Goal: Task Accomplishment & Management: Manage account settings

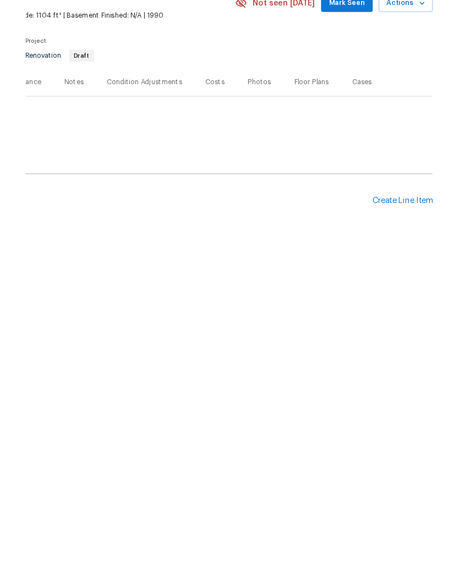
scroll to position [0, 163]
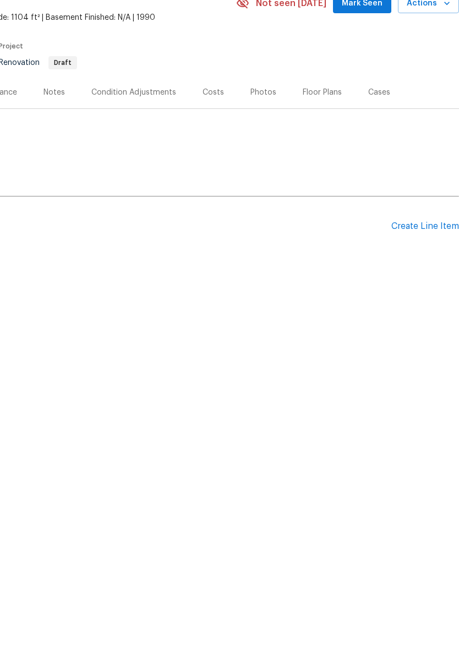
click at [423, 312] on div "Create Line Item" at bounding box center [425, 317] width 68 height 10
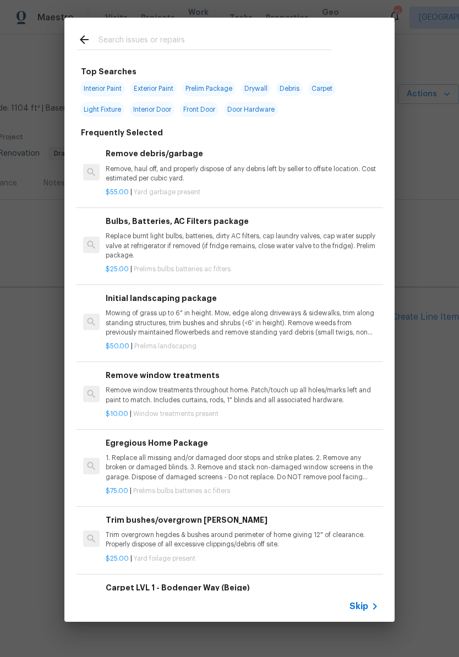
click at [195, 38] on input "text" at bounding box center [214, 41] width 233 height 16
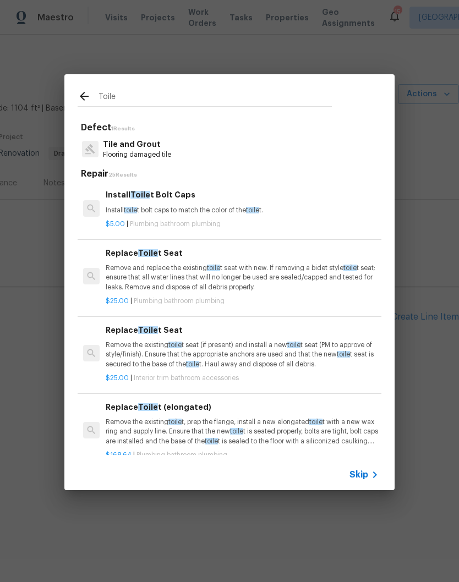
type input "Toilet"
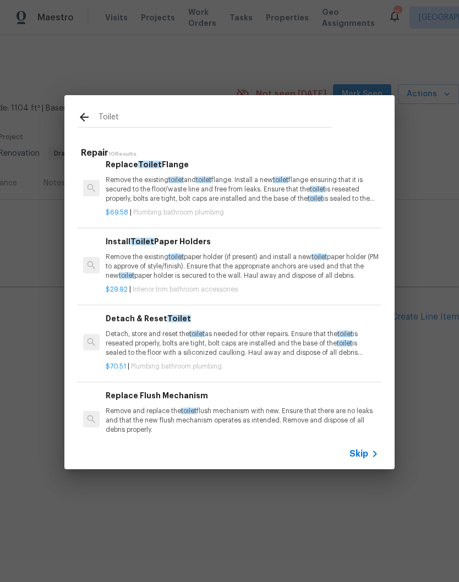
scroll to position [376, 0]
click at [238, 185] on p "Remove the existing toilet and toilet flange. Install a new toilet flange ensur…" at bounding box center [242, 189] width 273 height 28
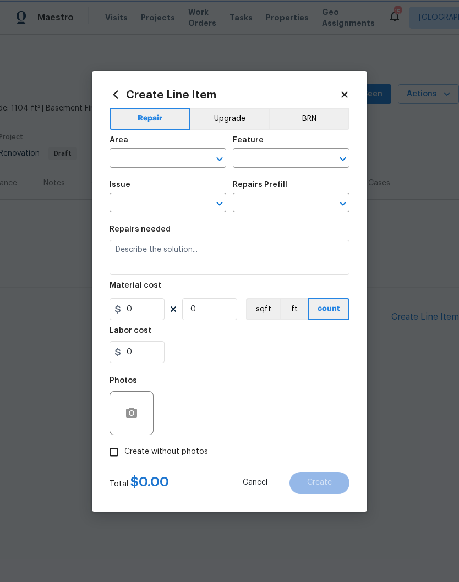
type input "Plumbing"
type input "Bathroom Plumbing"
type input "Replace Toilet Flange $69.58"
type textarea "Remove the existing toilet and toilet flange. Install a new toilet flange ensur…"
type input "69.58"
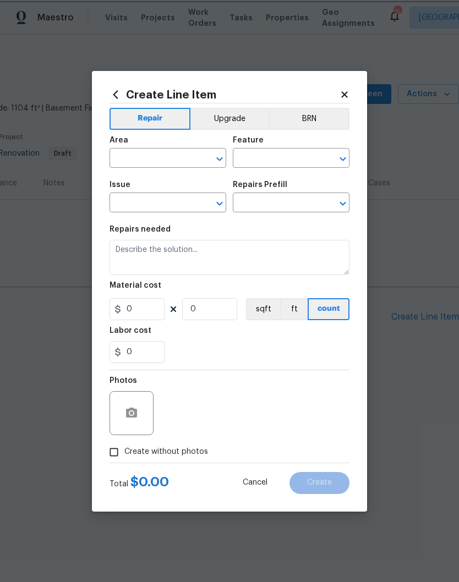
type input "1"
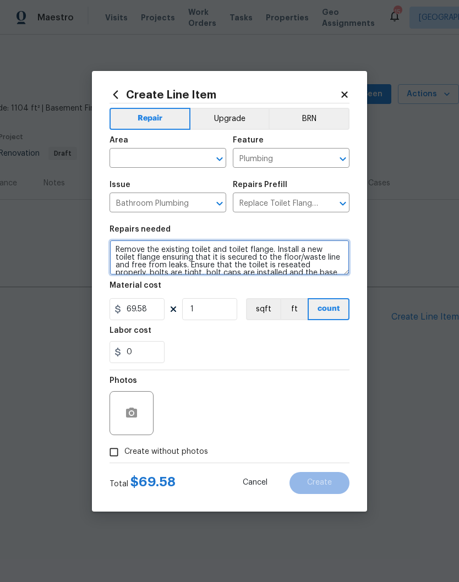
click at [114, 243] on textarea "Remove the existing toilet and toilet flange. Install a new toilet flange ensur…" at bounding box center [229, 257] width 240 height 35
type textarea "Remove the existing toilet and toilet flange. Install a new toilet flange ensur…"
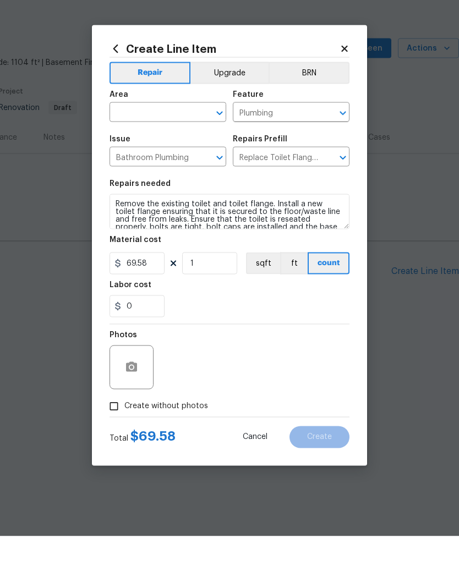
click at [348, 90] on icon at bounding box center [344, 95] width 10 height 10
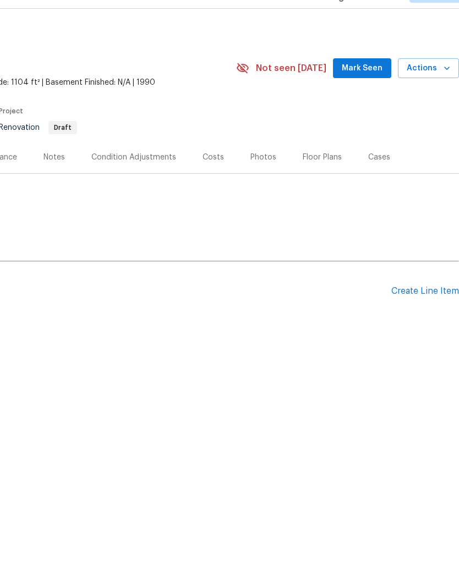
scroll to position [0, 163]
click at [421, 312] on div "Create Line Item" at bounding box center [425, 317] width 68 height 10
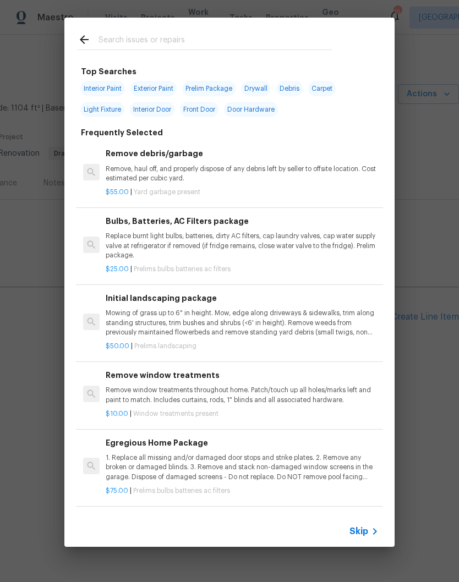
click at [57, 233] on div "Top Searches Interior Paint Exterior Paint Prelim Package Drywall Debris Carpet…" at bounding box center [229, 282] width 459 height 564
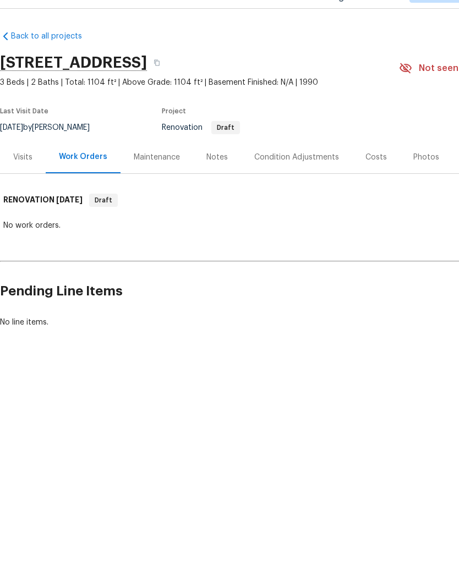
scroll to position [0, 0]
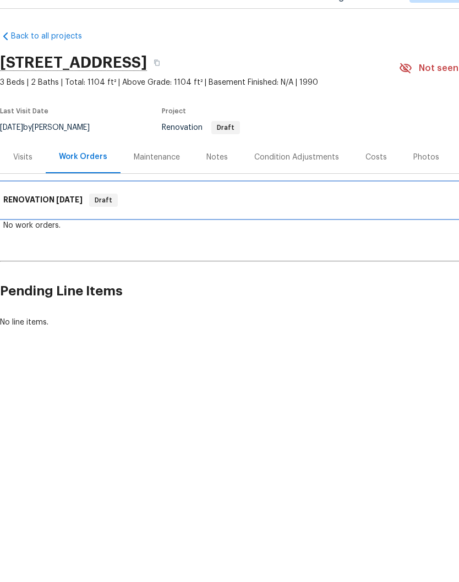
click at [46, 219] on h6 "RENOVATION 10/29/25" at bounding box center [42, 225] width 79 height 13
click at [42, 208] on div "RENOVATION 10/29/25 Draft" at bounding box center [310, 225] width 621 height 35
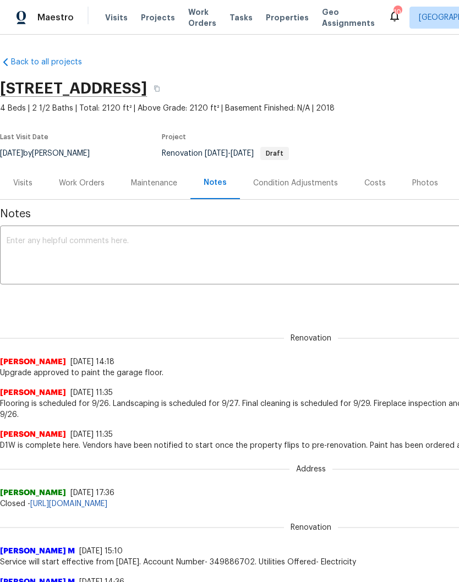
click at [84, 183] on div "Work Orders" at bounding box center [82, 183] width 46 height 11
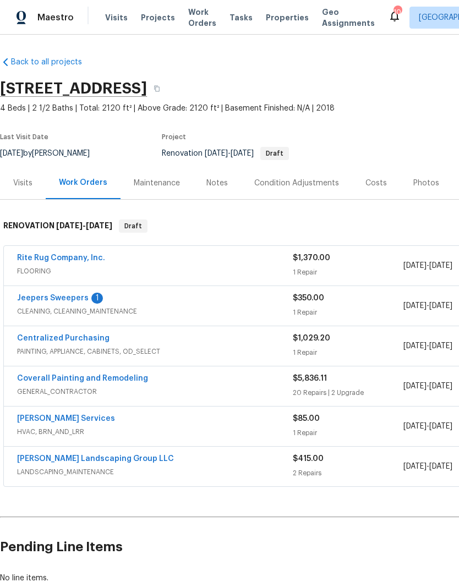
click at [72, 254] on link "Rite Rug Company, Inc." at bounding box center [61, 258] width 88 height 8
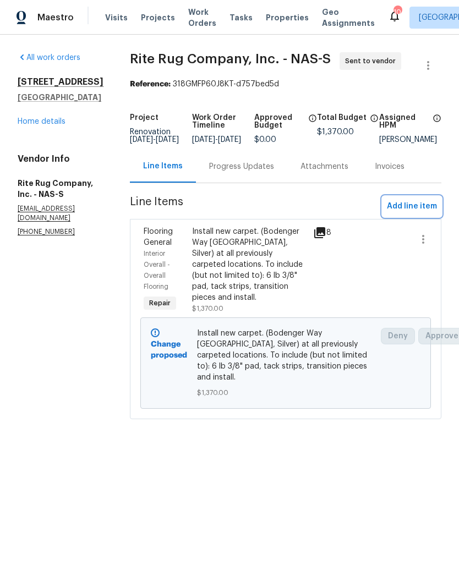
click at [412, 211] on span "Add line item" at bounding box center [412, 207] width 50 height 14
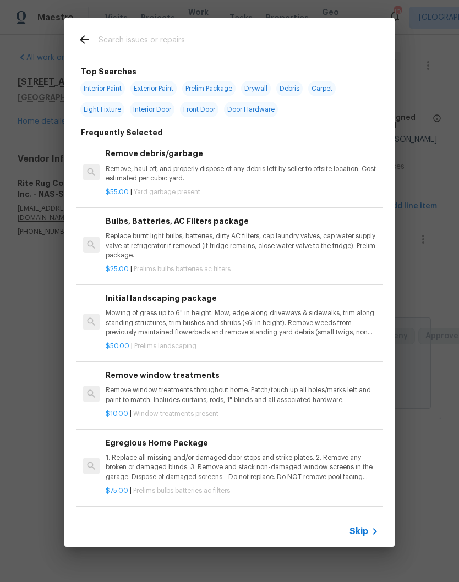
click at [192, 33] on input "text" at bounding box center [214, 41] width 233 height 16
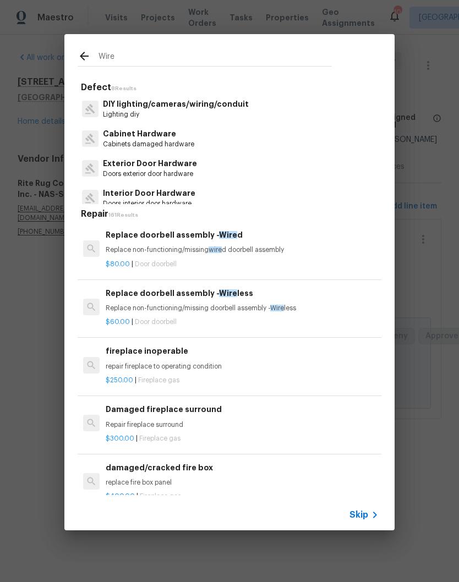
type input "Wires"
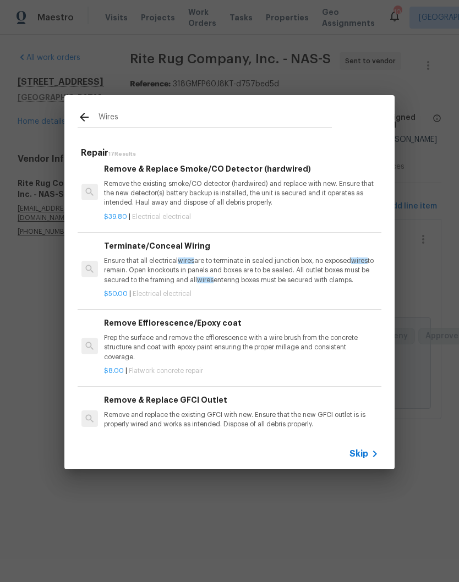
scroll to position [199, 2]
click at [232, 261] on p "Ensure that all electrical wires are to terminate in sealed junction box, no ex…" at bounding box center [240, 270] width 273 height 28
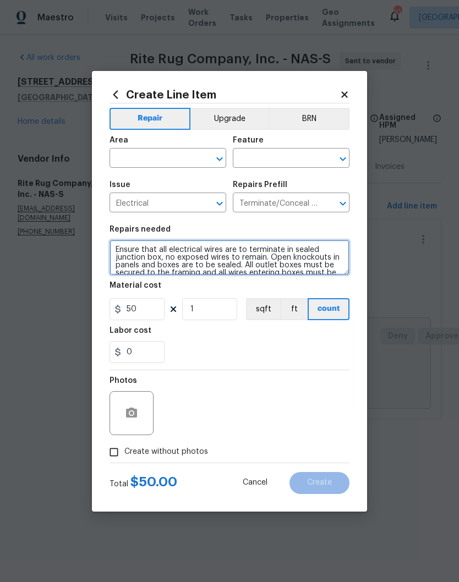
click at [118, 246] on textarea "Ensure that all electrical wires are to terminate in sealed junction box, no ex…" at bounding box center [229, 257] width 240 height 35
click at [119, 249] on textarea "Ensure that all electrical wires are to terminate in sealed junction box, no ex…" at bounding box center [229, 257] width 240 height 35
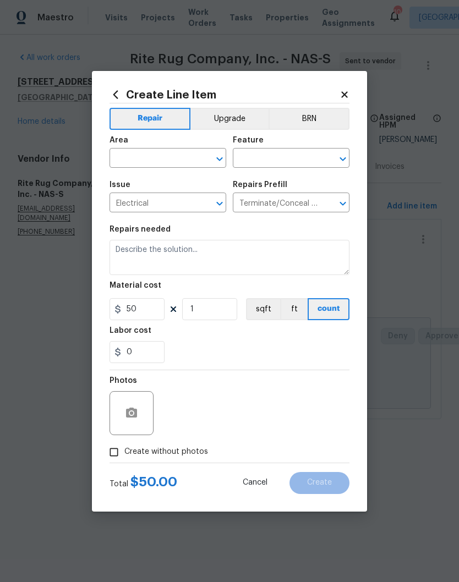
click at [348, 91] on icon at bounding box center [344, 95] width 10 height 10
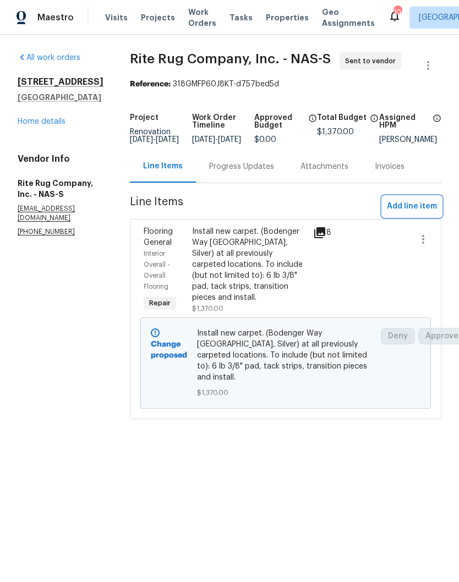
click at [425, 213] on span "Add line item" at bounding box center [412, 207] width 50 height 14
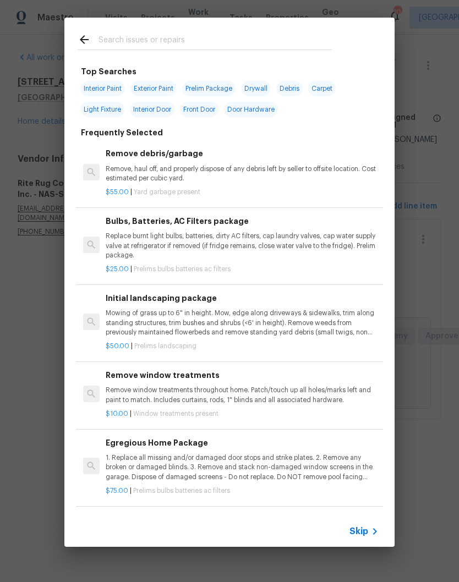
click at [188, 38] on input "text" at bounding box center [214, 41] width 233 height 16
type input "Register"
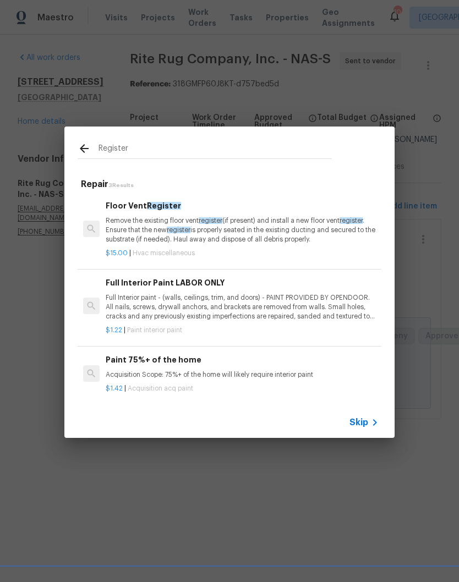
click at [167, 235] on p "Remove the existing floor vent register (if present) and install a new floor ve…" at bounding box center [242, 230] width 273 height 28
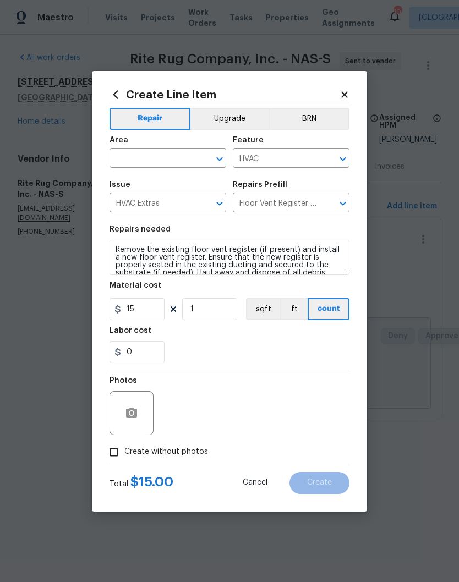
scroll to position [0, 0]
click at [346, 91] on icon at bounding box center [344, 94] width 6 height 6
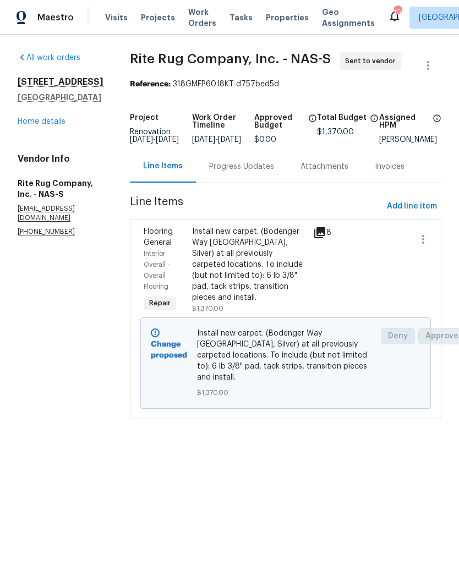
click at [257, 172] on div "Progress Updates" at bounding box center [241, 166] width 65 height 11
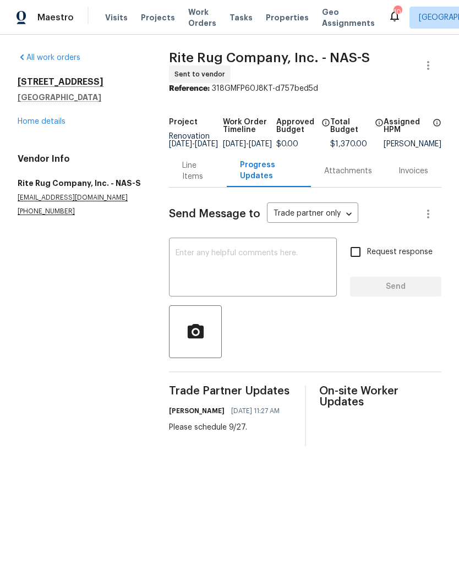
click at [220, 263] on textarea at bounding box center [252, 268] width 155 height 38
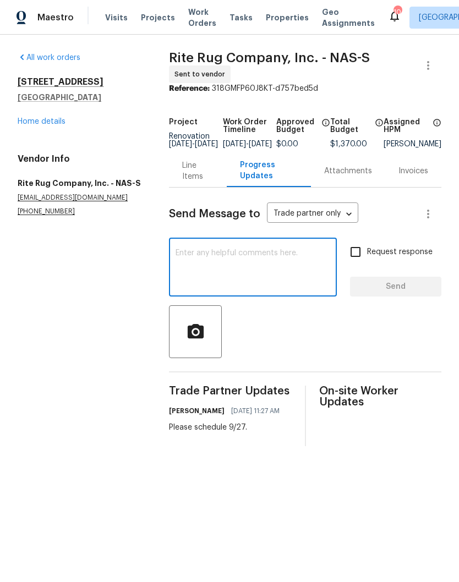
click at [52, 119] on link "Home details" at bounding box center [42, 122] width 48 height 8
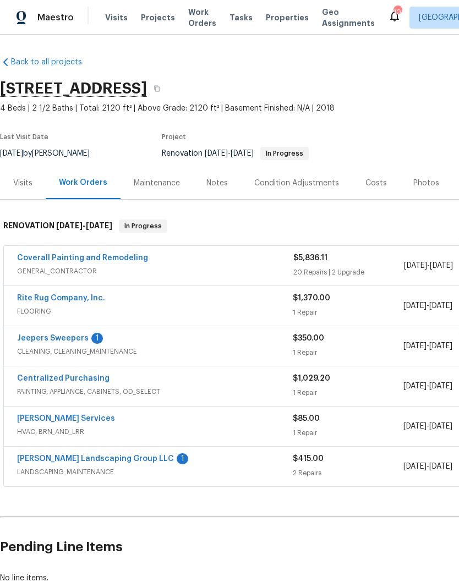
click at [220, 179] on div "Notes" at bounding box center [216, 183] width 21 height 11
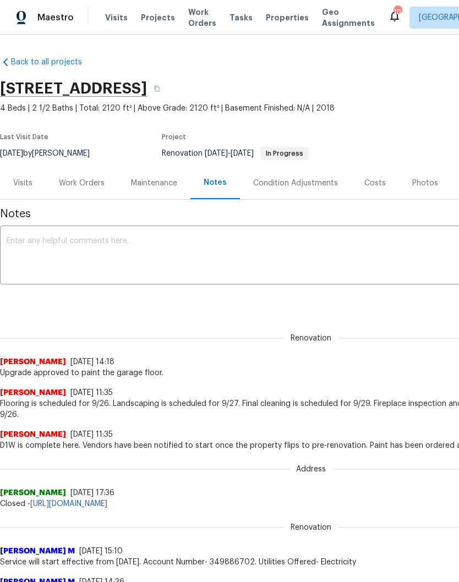
click at [135, 239] on textarea at bounding box center [311, 256] width 608 height 38
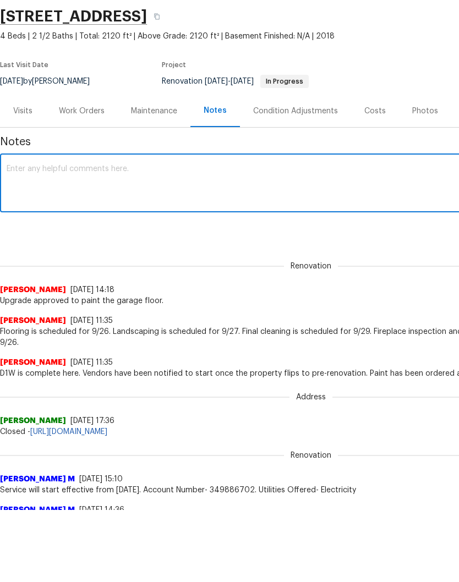
click at [184, 237] on textarea at bounding box center [311, 256] width 608 height 38
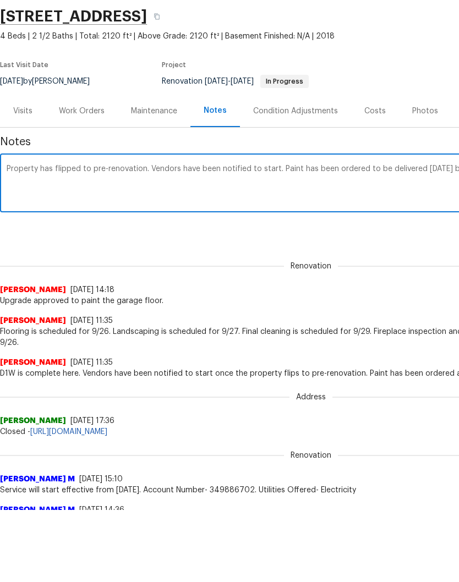
scroll to position [0, 163]
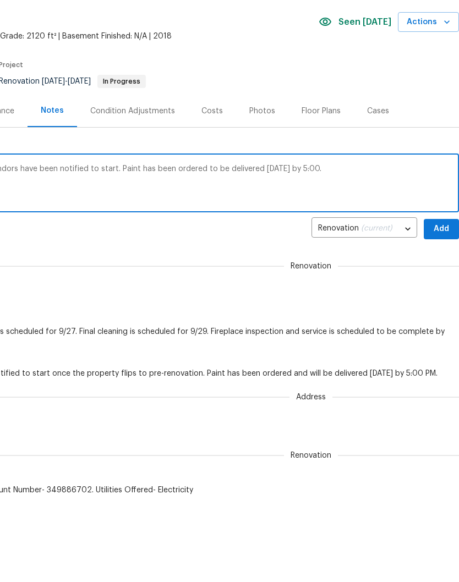
type textarea "Property has flipped to pre-renovation. Vendors have been notified to start. Pa…"
click at [437, 294] on span "Add" at bounding box center [441, 301] width 18 height 14
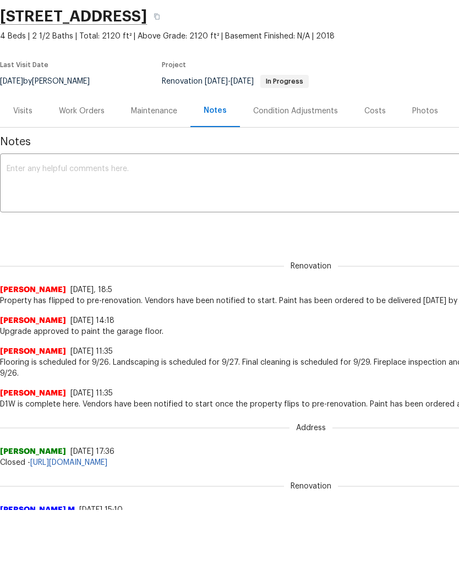
scroll to position [0, 0]
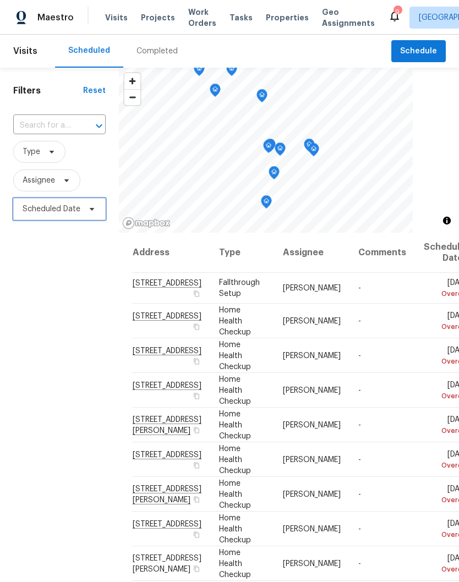
click at [69, 210] on span "Scheduled Date" at bounding box center [52, 208] width 58 height 11
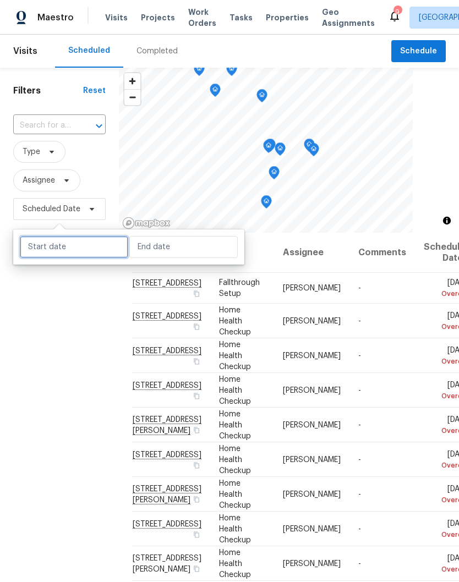
click at [93, 247] on input "text" at bounding box center [74, 247] width 108 height 22
select select "8"
select select "2025"
select select "9"
select select "2025"
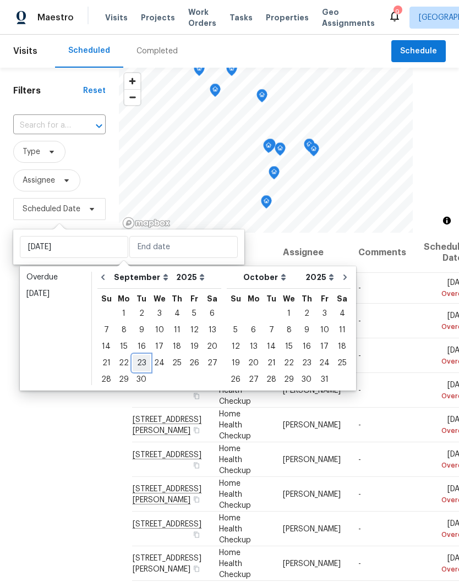
click at [142, 365] on div "23" at bounding box center [142, 362] width 18 height 15
type input "Tue, Sep 23"
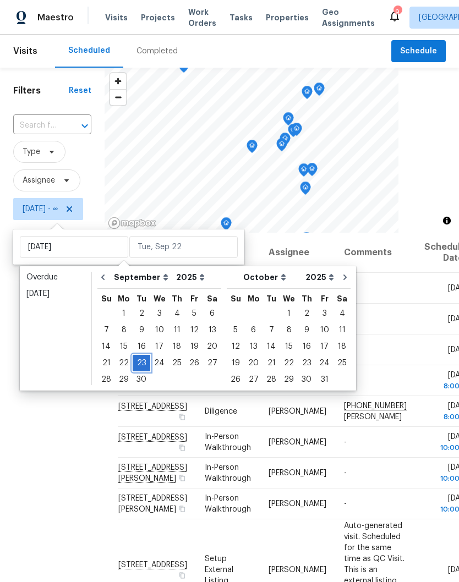
click at [141, 364] on div "23" at bounding box center [142, 362] width 18 height 15
type input "Tue, Sep 23"
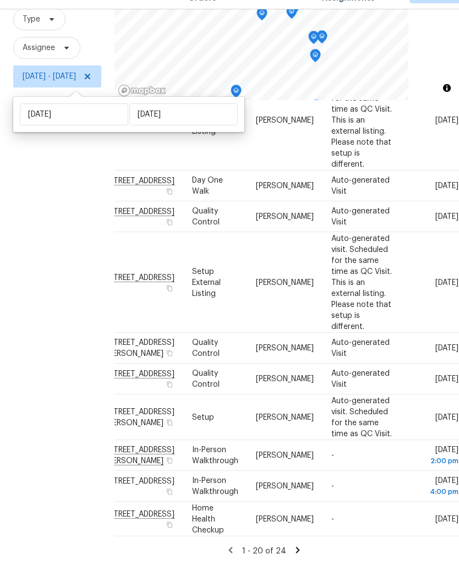
scroll to position [609, 37]
click at [0, 0] on icon at bounding box center [0, 0] width 0 height 0
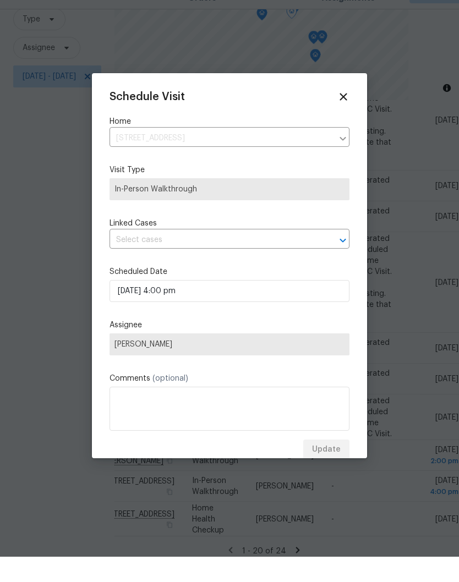
scroll to position [45, 0]
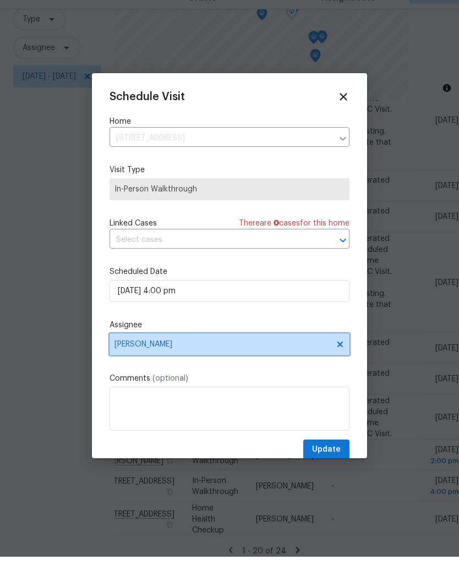
click at [339, 367] on icon at bounding box center [339, 369] width 5 height 5
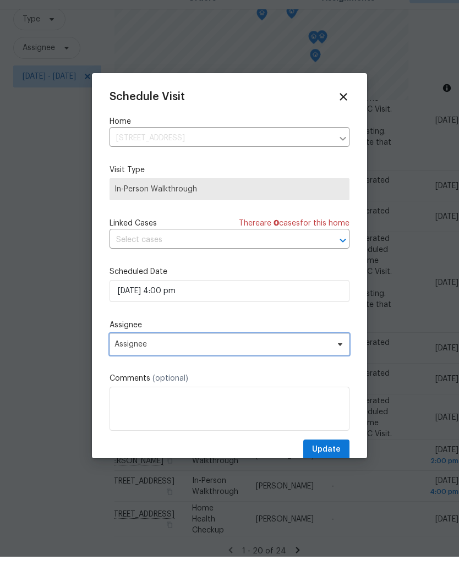
click at [340, 368] on icon at bounding box center [340, 369] width 4 height 3
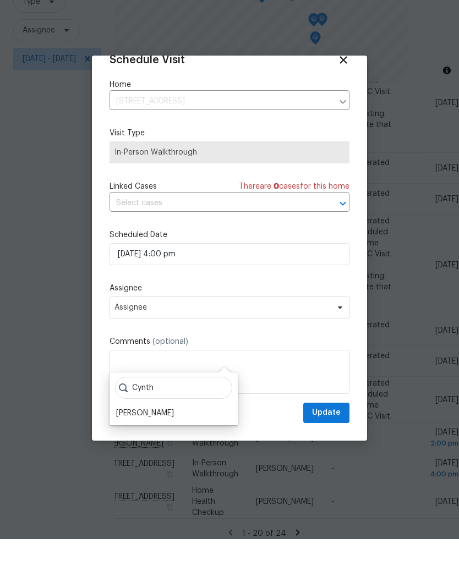
scroll to position [21, 0]
type input "Cynth"
click at [169, 450] on div "[PERSON_NAME]" at bounding box center [145, 455] width 58 height 11
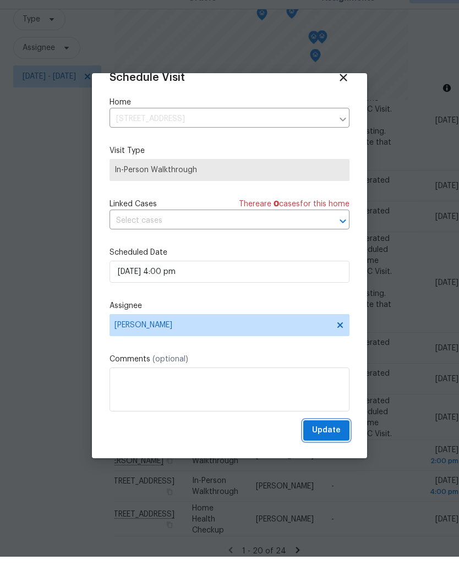
click at [332, 449] on span "Update" at bounding box center [326, 456] width 29 height 14
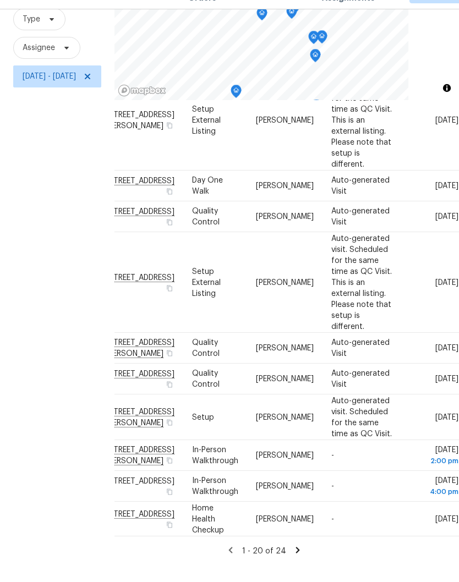
scroll to position [570, 37]
click at [416, 478] on td "Tue, Sep 23 2:00 pm" at bounding box center [431, 480] width 56 height 31
click at [0, 0] on icon at bounding box center [0, 0] width 0 height 0
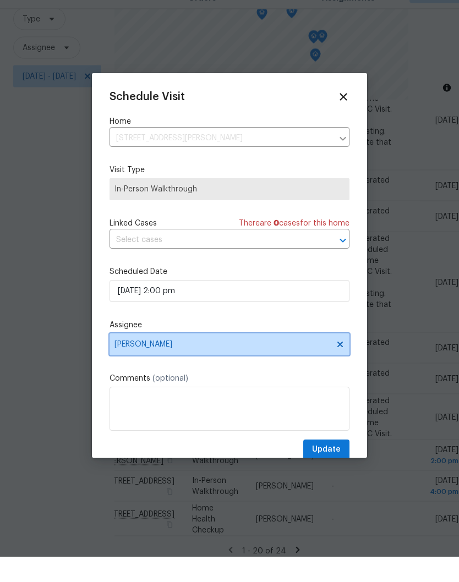
click at [340, 367] on icon at bounding box center [339, 369] width 5 height 5
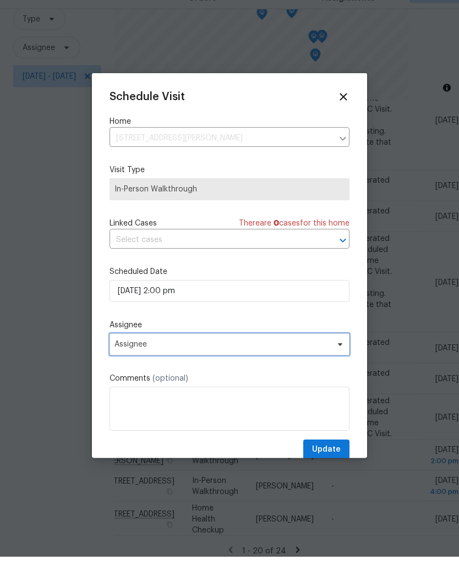
click at [340, 368] on icon at bounding box center [340, 369] width 4 height 3
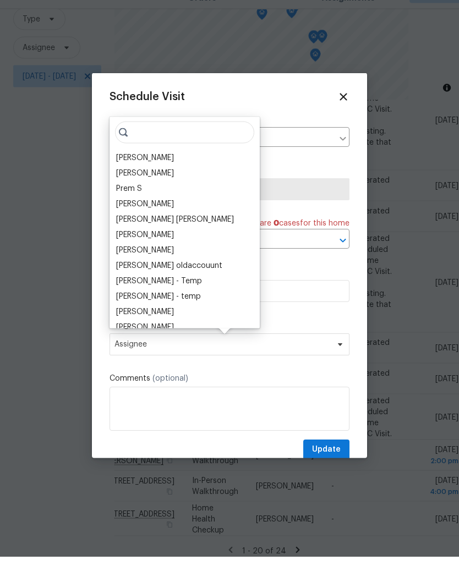
scroll to position [0, 0]
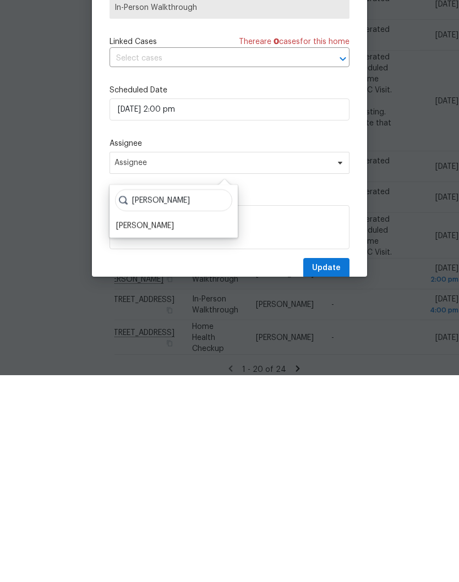
type input "Cynthi"
click at [169, 427] on div "[PERSON_NAME]" at bounding box center [145, 432] width 58 height 11
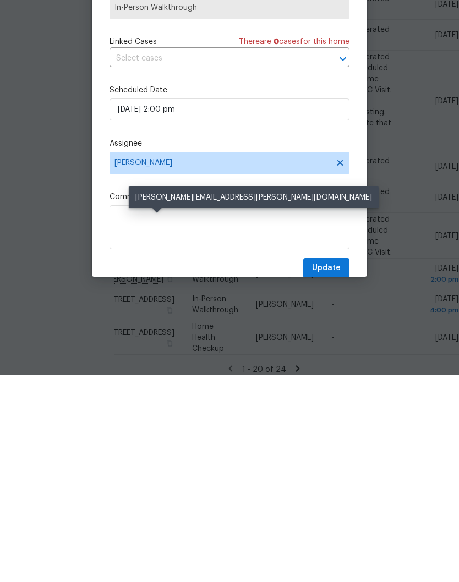
scroll to position [46, 0]
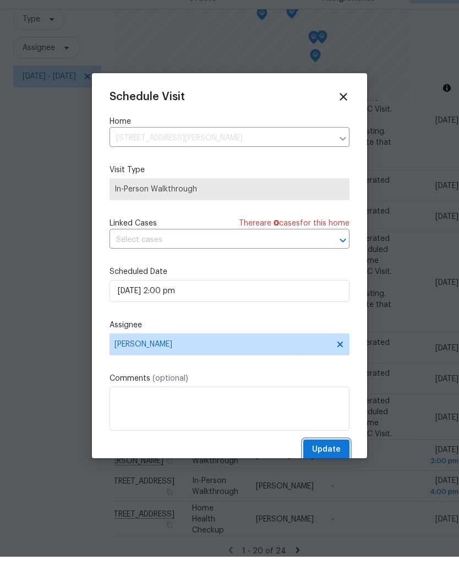
click at [331, 468] on span "Update" at bounding box center [326, 475] width 29 height 14
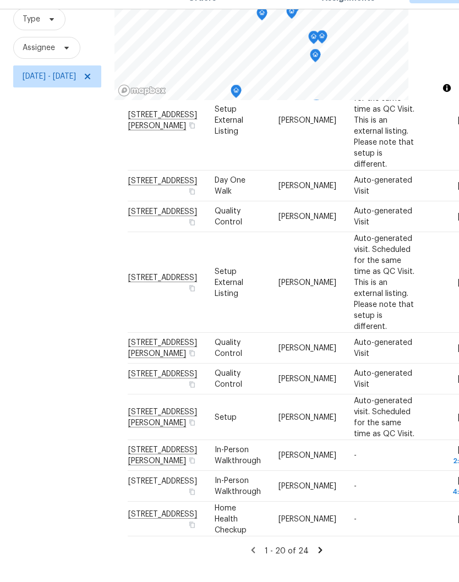
scroll to position [609, 0]
click at [322, 572] on icon at bounding box center [320, 575] width 4 height 6
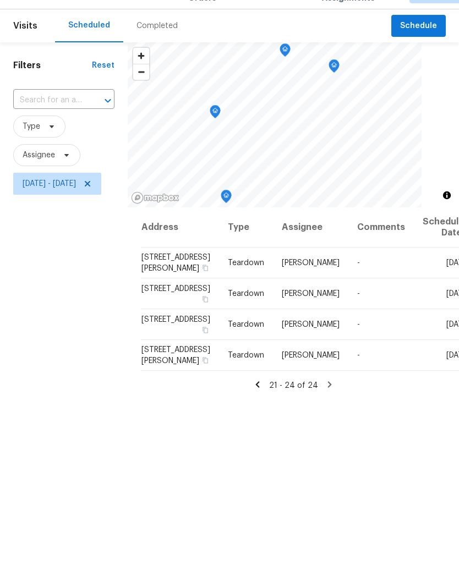
scroll to position [0, 0]
click at [262, 415] on icon at bounding box center [257, 410] width 10 height 10
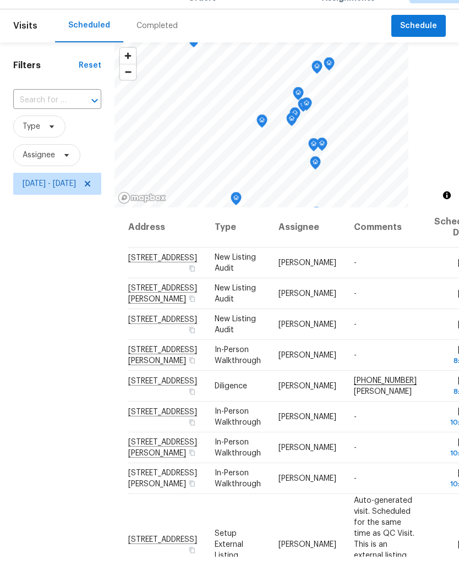
scroll to position [25, 0]
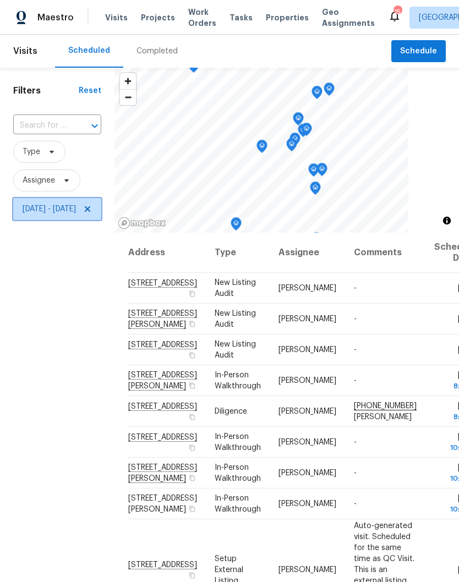
click at [92, 205] on icon at bounding box center [87, 209] width 9 height 9
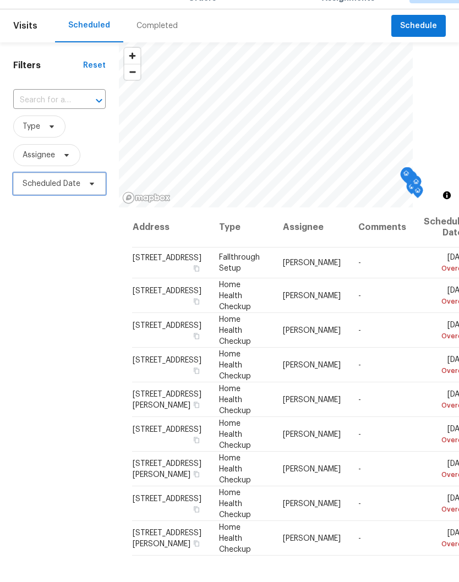
scroll to position [25, 0]
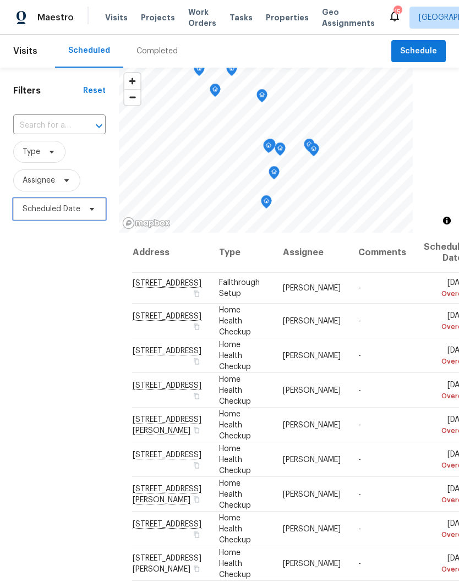
click at [93, 205] on icon at bounding box center [91, 209] width 9 height 9
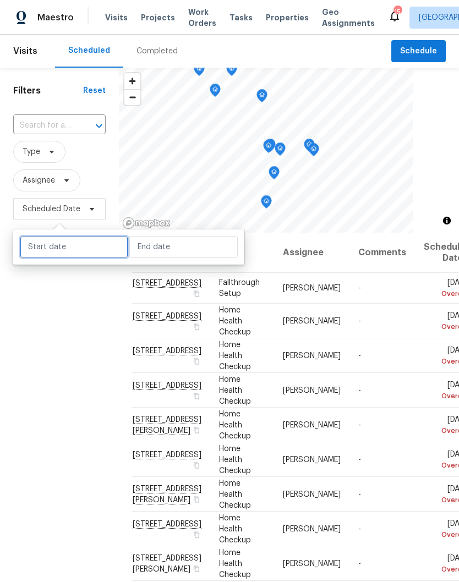
click at [95, 236] on input "text" at bounding box center [74, 247] width 108 height 22
select select "8"
select select "2025"
select select "9"
select select "2025"
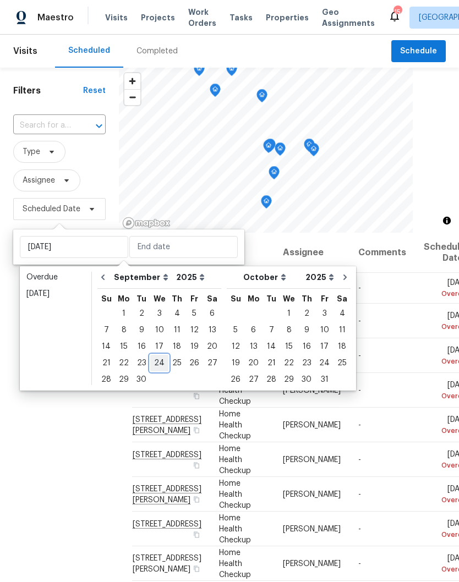
click at [159, 355] on div "24" at bounding box center [159, 362] width 18 height 15
type input "Wed, Sep 24"
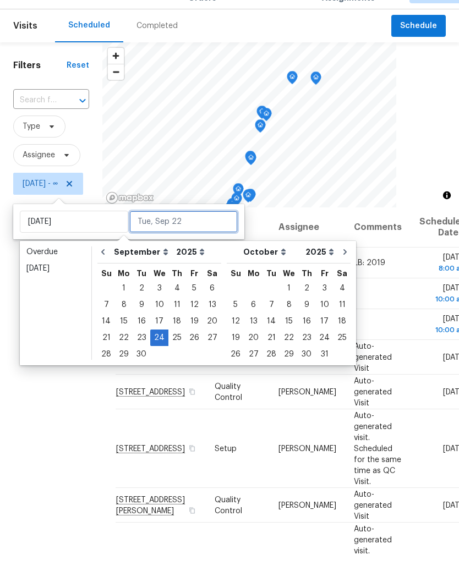
click at [191, 236] on input "text" at bounding box center [183, 247] width 108 height 22
type input "Wed, Sep 24"
click at [164, 355] on div "21 22 23 24 25 26 27" at bounding box center [159, 363] width 124 height 16
click at [184, 236] on input "text" at bounding box center [183, 247] width 108 height 22
click at [162, 355] on div "24" at bounding box center [159, 362] width 18 height 15
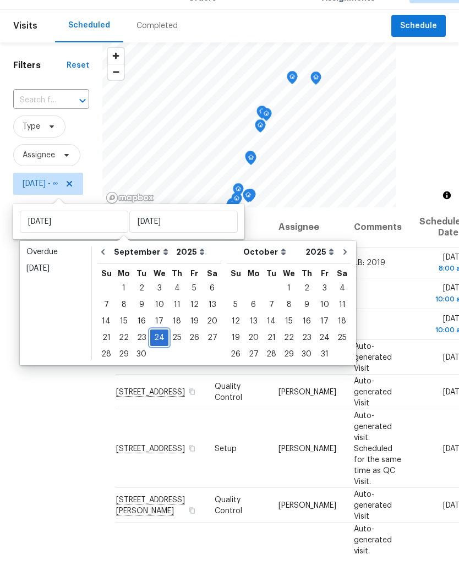
type input "Wed, Sep 24"
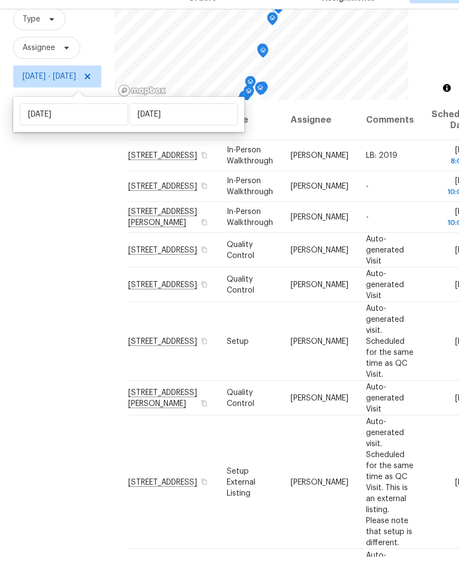
click at [0, 0] on icon at bounding box center [0, 0] width 0 height 0
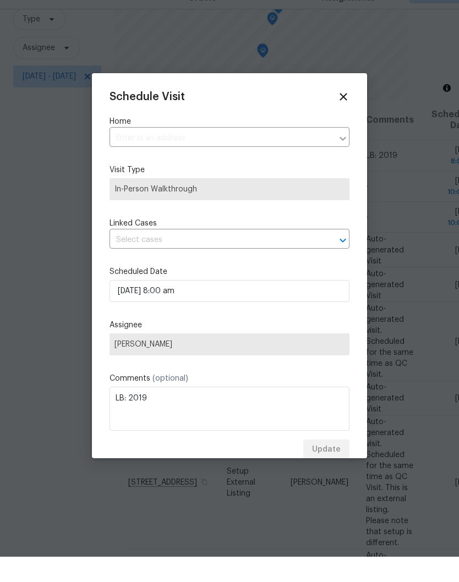
scroll to position [45, 0]
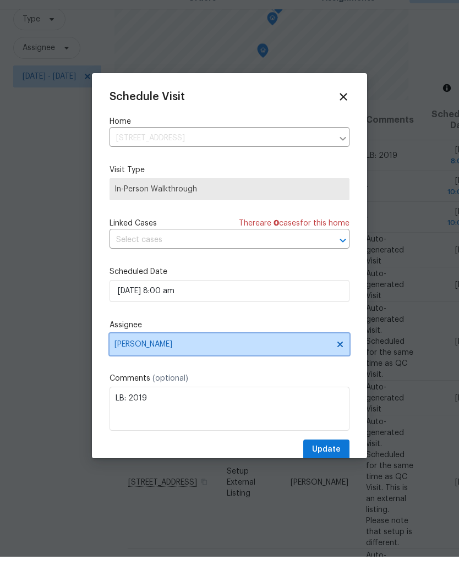
click at [340, 367] on icon at bounding box center [339, 369] width 5 height 5
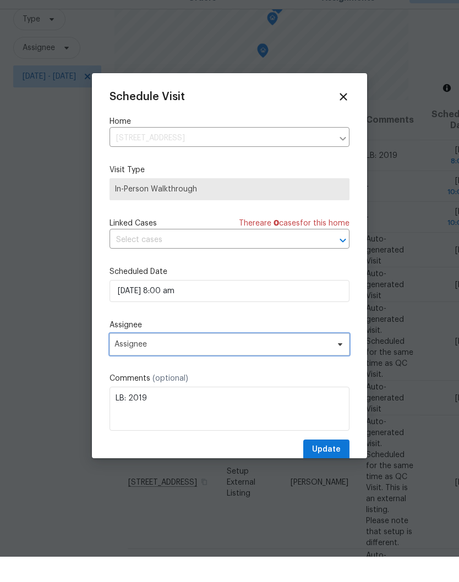
click at [341, 365] on icon at bounding box center [339, 369] width 9 height 9
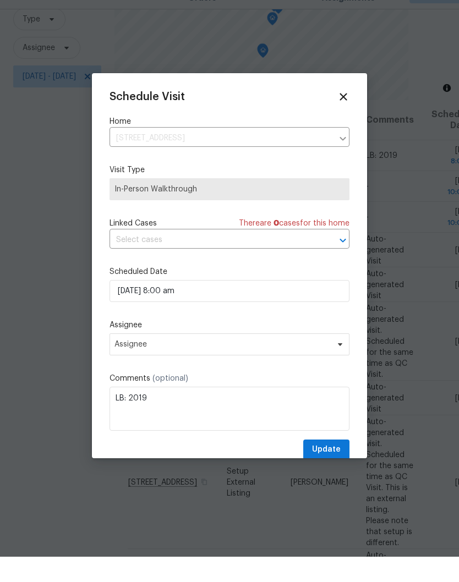
scroll to position [0, 0]
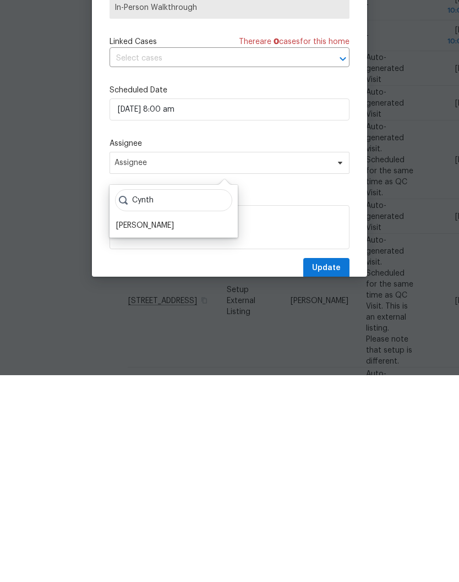
type input "Cynth"
click at [172, 427] on div "[PERSON_NAME]" at bounding box center [145, 432] width 58 height 11
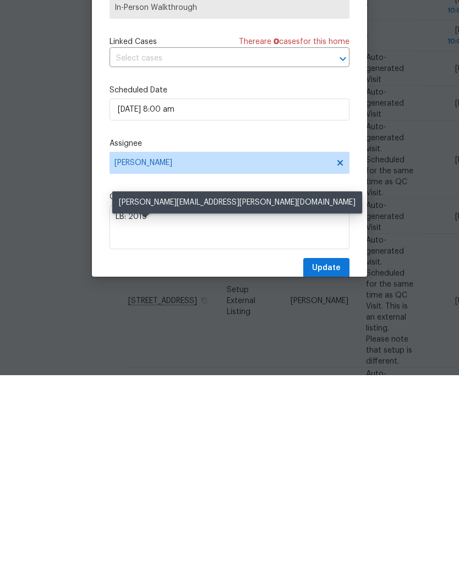
scroll to position [46, 0]
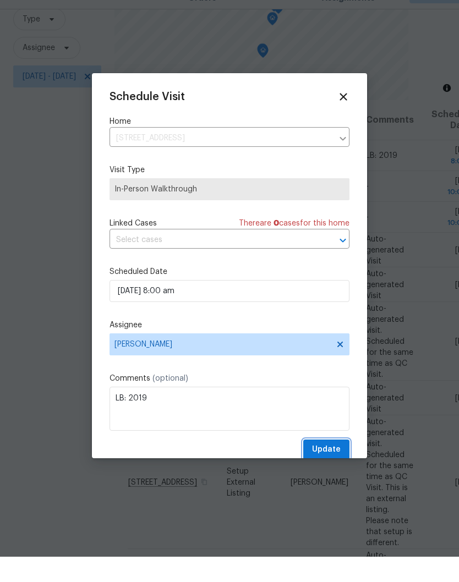
click at [335, 468] on span "Update" at bounding box center [326, 475] width 29 height 14
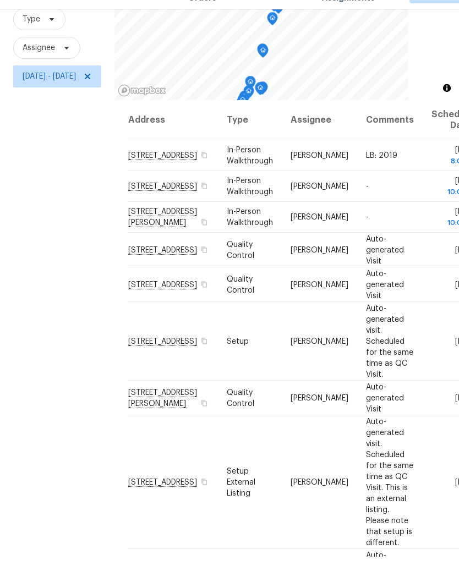
scroll to position [0, 0]
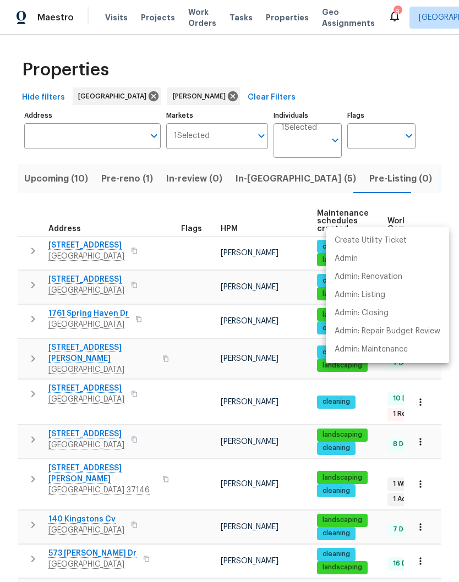
scroll to position [437, 0]
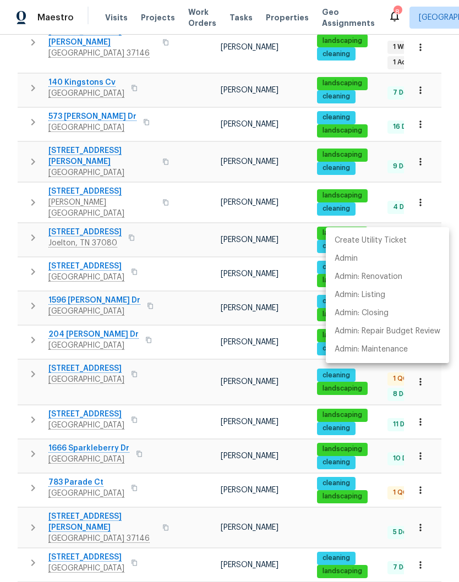
click at [203, 280] on div at bounding box center [229, 291] width 459 height 582
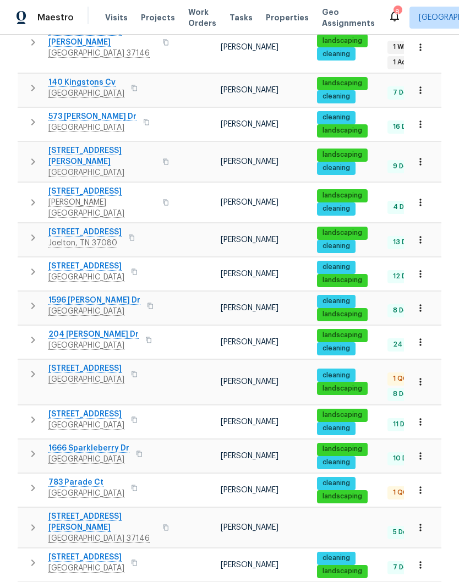
click at [187, 257] on td at bounding box center [197, 274] width 40 height 34
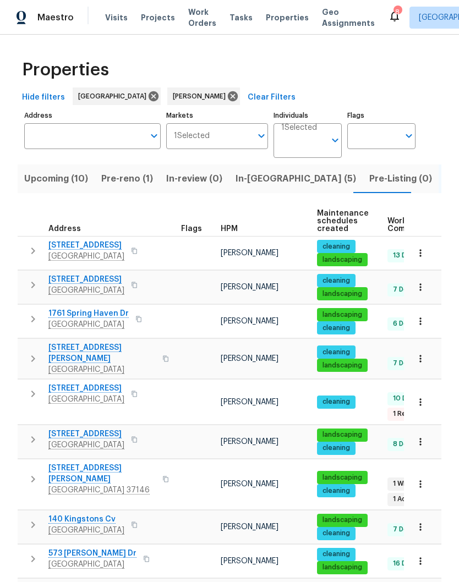
scroll to position [0, 0]
click at [250, 180] on span "In-[GEOGRAPHIC_DATA] (5)" at bounding box center [295, 178] width 120 height 15
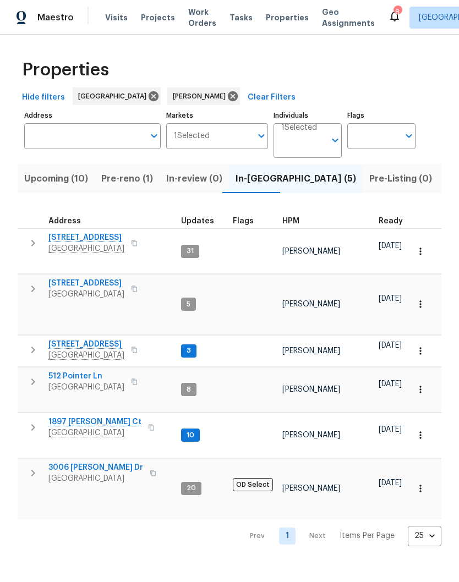
click at [89, 378] on span "512 Pointer Ln" at bounding box center [86, 376] width 76 height 11
click at [96, 468] on span "3006 [PERSON_NAME] Dr" at bounding box center [95, 467] width 95 height 11
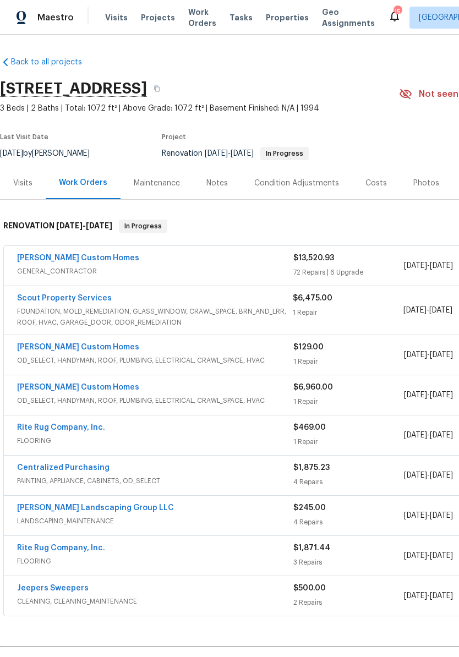
click at [85, 300] on link "Scout Property Services" at bounding box center [64, 298] width 95 height 8
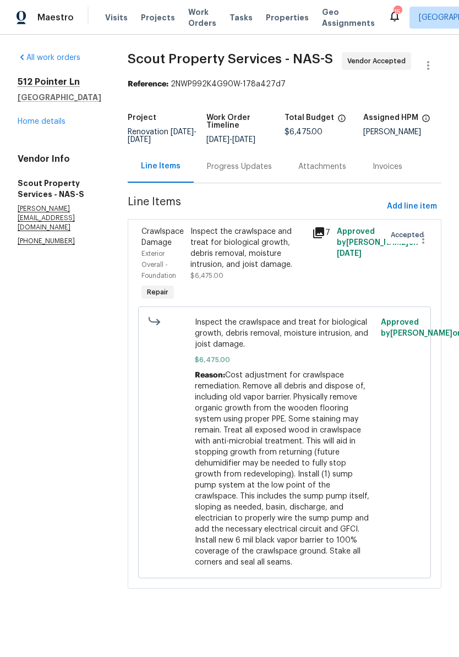
click at [218, 167] on div "Progress Updates" at bounding box center [239, 166] width 65 height 11
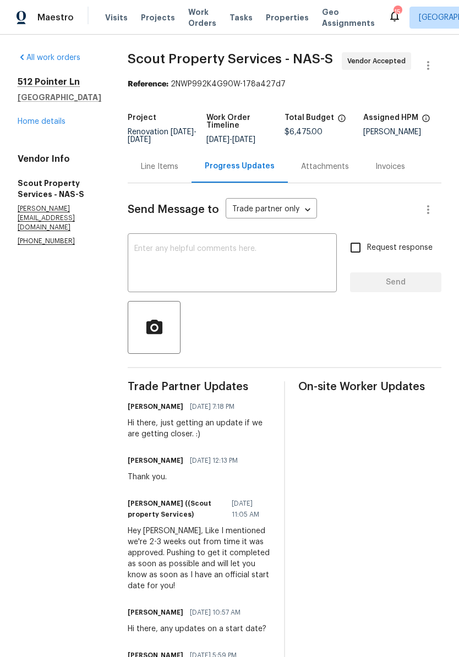
click at [187, 245] on textarea at bounding box center [232, 264] width 196 height 38
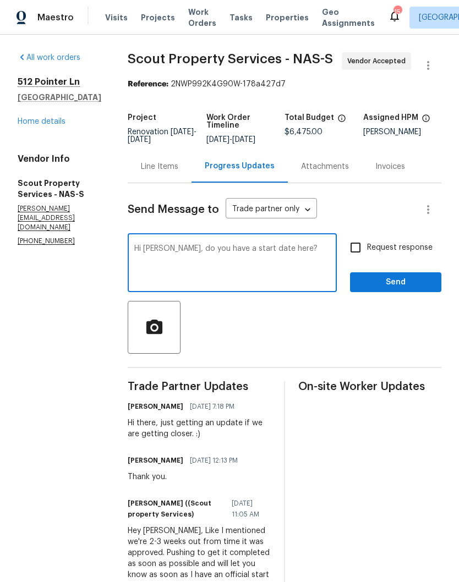
type textarea "Hi Trevor, do you have a start date here?"
click at [417, 283] on span "Send" at bounding box center [396, 283] width 74 height 14
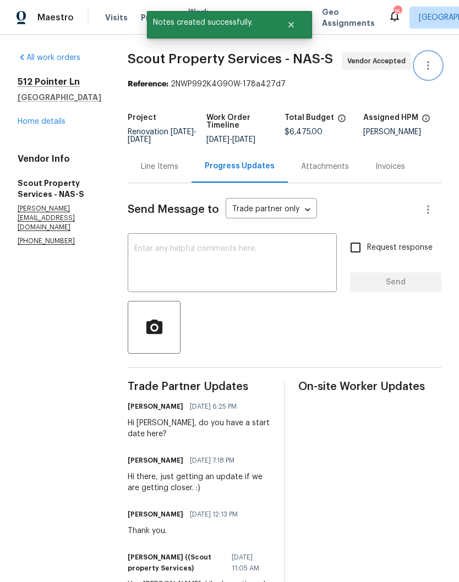
click at [426, 69] on icon "button" at bounding box center [427, 65] width 13 height 13
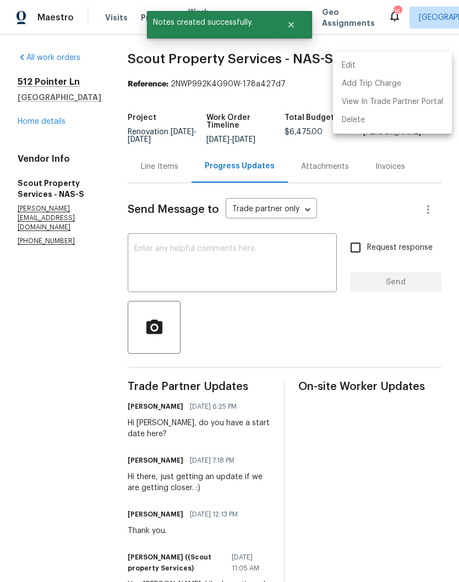
click at [369, 67] on li "Edit" at bounding box center [392, 66] width 119 height 18
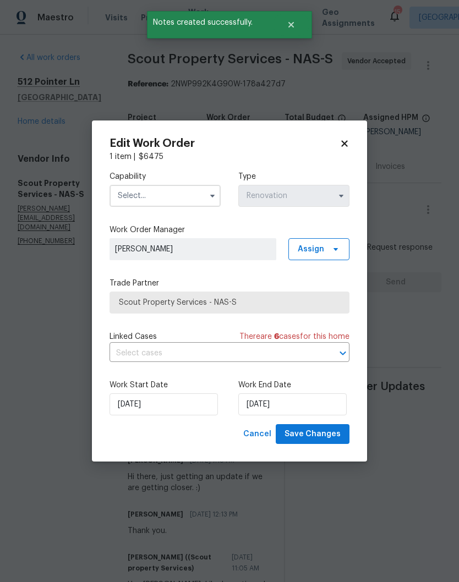
click at [191, 190] on input "text" at bounding box center [164, 196] width 111 height 22
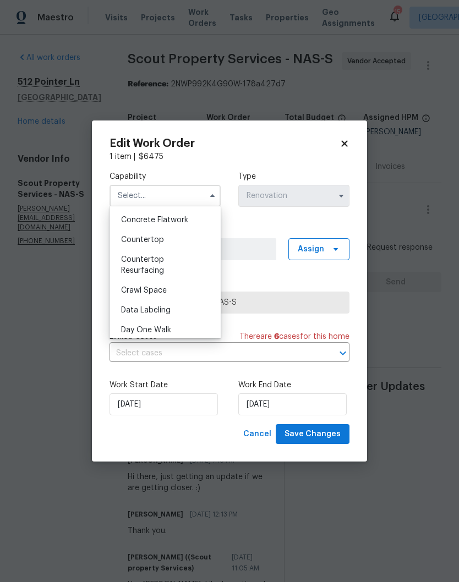
scroll to position [198, 0]
click at [162, 291] on span "Crawl Space" at bounding box center [144, 289] width 46 height 8
type input "Crawl Space"
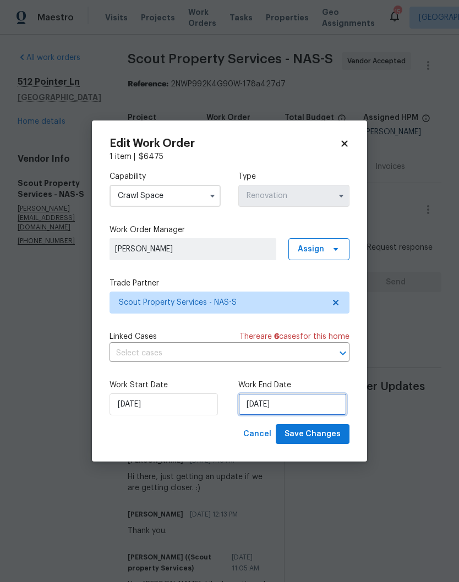
click at [309, 404] on input "[DATE]" at bounding box center [292, 404] width 108 height 22
select select "8"
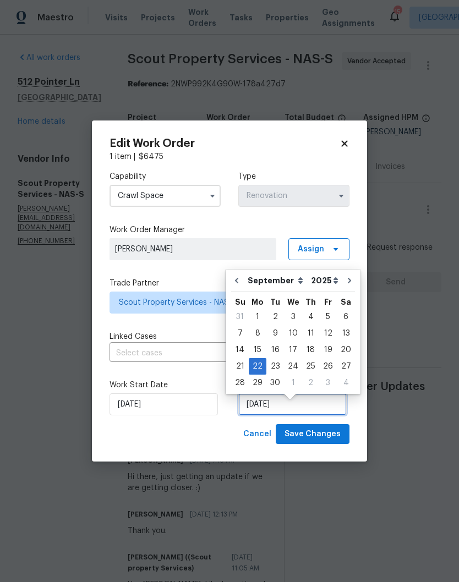
scroll to position [8, 0]
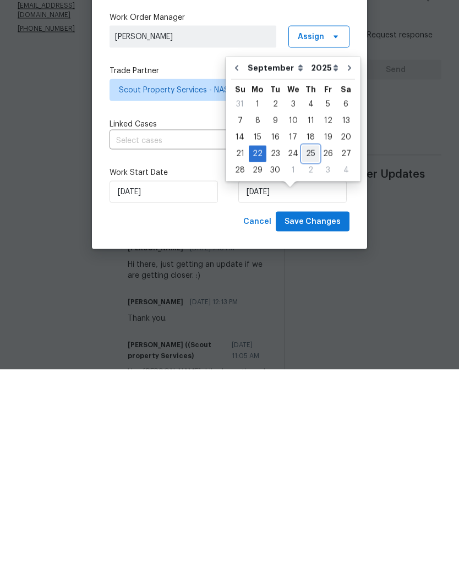
click at [309, 359] on div "25" at bounding box center [310, 366] width 17 height 15
type input "9/25/2025"
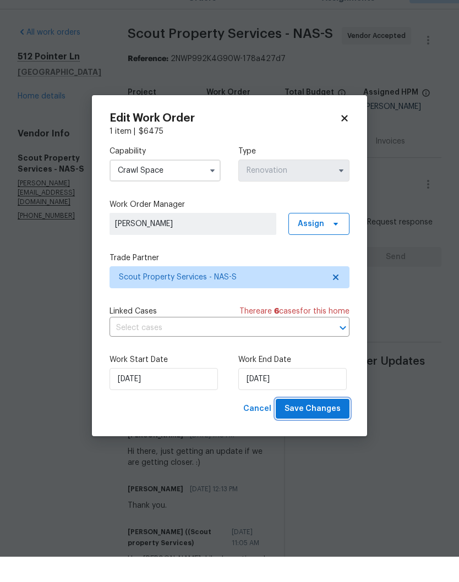
click at [320, 427] on span "Save Changes" at bounding box center [312, 434] width 56 height 14
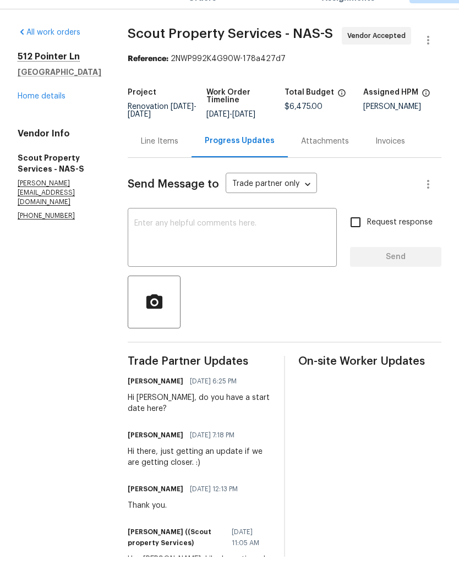
click at [34, 118] on link "Home details" at bounding box center [42, 122] width 48 height 8
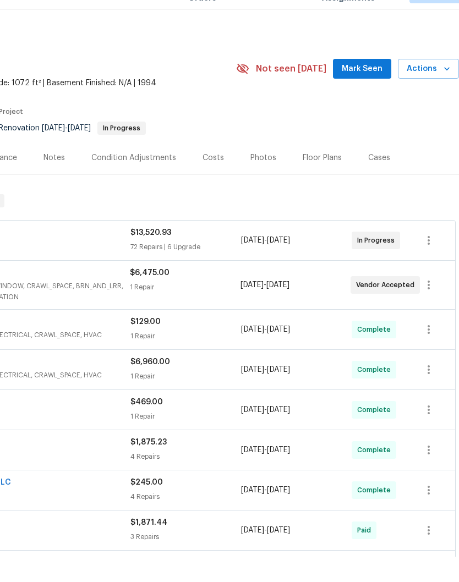
scroll to position [0, 163]
click at [365, 87] on span "Mark Seen" at bounding box center [362, 94] width 41 height 14
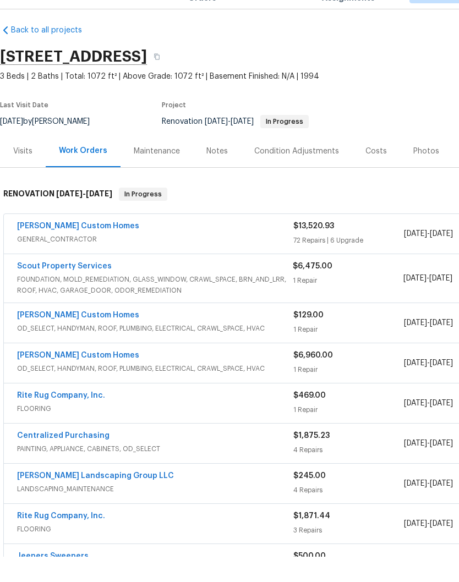
scroll to position [7, 0]
click at [80, 247] on link "Rappa Custom Homes" at bounding box center [78, 251] width 122 height 8
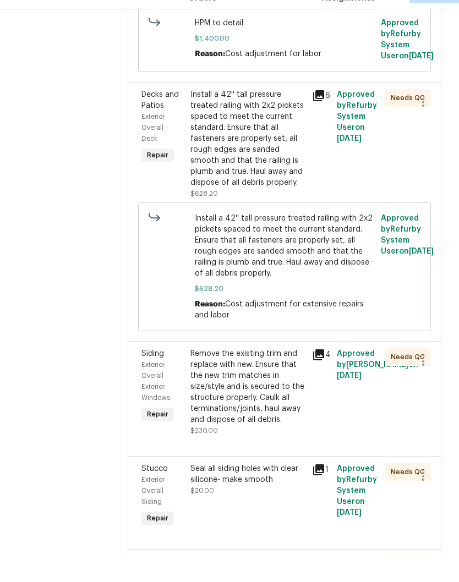
scroll to position [279, 0]
click at [271, 140] on div "Install a 42'' tall pressure treated railing with 2x2 pickets spaced to meet th…" at bounding box center [247, 163] width 115 height 99
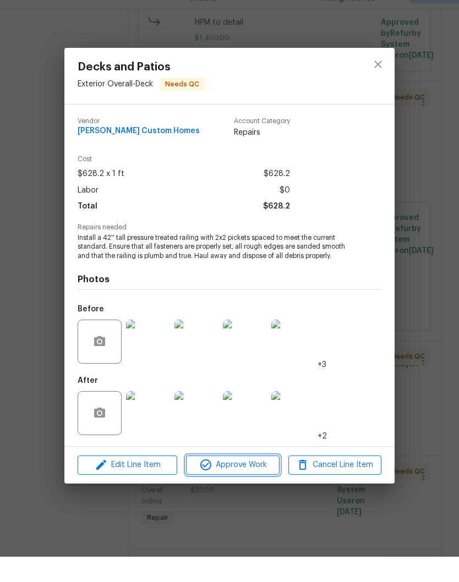
click at [257, 483] on span "Approve Work" at bounding box center [232, 490] width 86 height 14
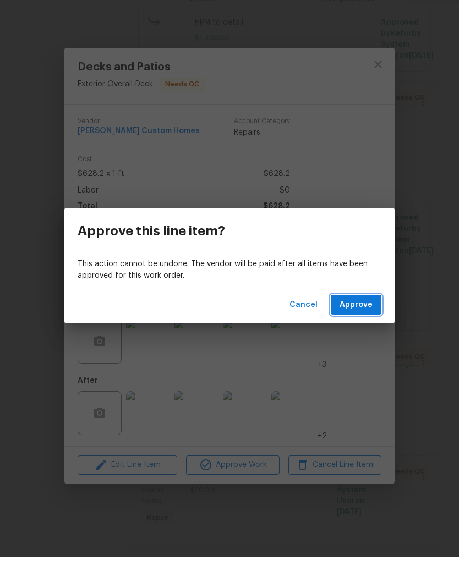
click at [367, 323] on span "Approve" at bounding box center [355, 330] width 33 height 14
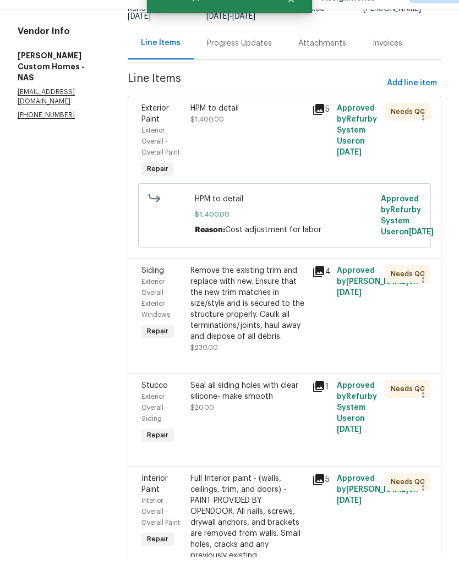
scroll to position [103, 0]
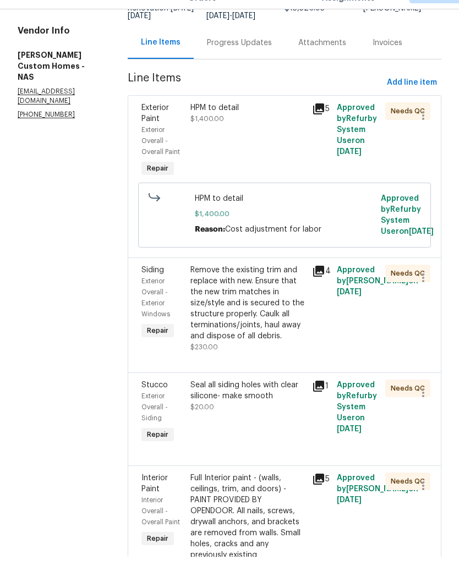
click at [240, 128] on div "HPM to detail" at bounding box center [247, 133] width 115 height 11
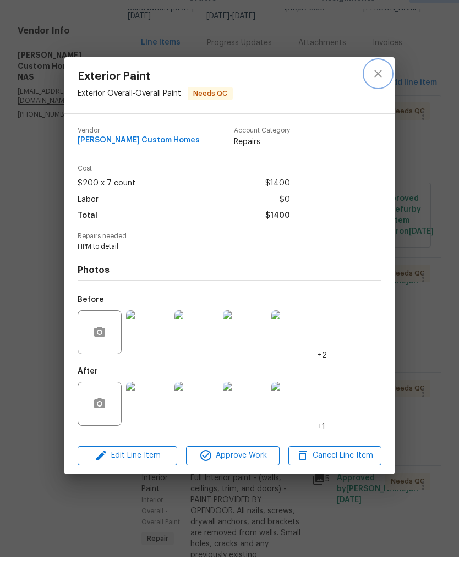
click at [377, 92] on icon "close" at bounding box center [377, 98] width 13 height 13
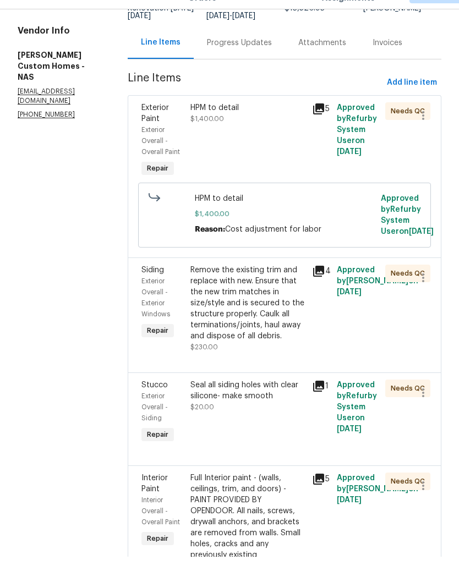
click at [295, 321] on div "Remove the existing trim and replace with new. Ensure that the new trim matches…" at bounding box center [247, 328] width 115 height 77
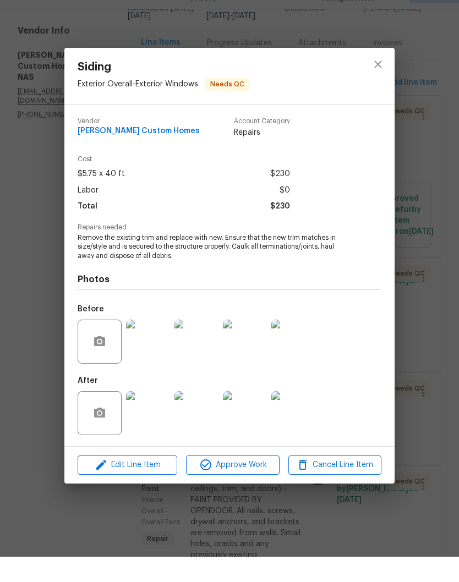
click at [203, 348] on img at bounding box center [196, 367] width 44 height 44
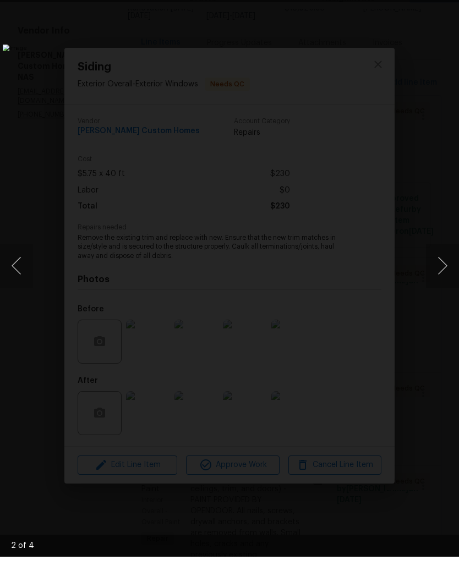
click at [440, 270] on button "Next image" at bounding box center [442, 291] width 33 height 44
click at [444, 269] on button "Next image" at bounding box center [442, 291] width 33 height 44
click at [445, 273] on button "Next image" at bounding box center [442, 291] width 33 height 44
click at [351, 86] on img "Lightbox" at bounding box center [177, 291] width 349 height 443
click at [351, 70] on img "Lightbox" at bounding box center [177, 291] width 349 height 443
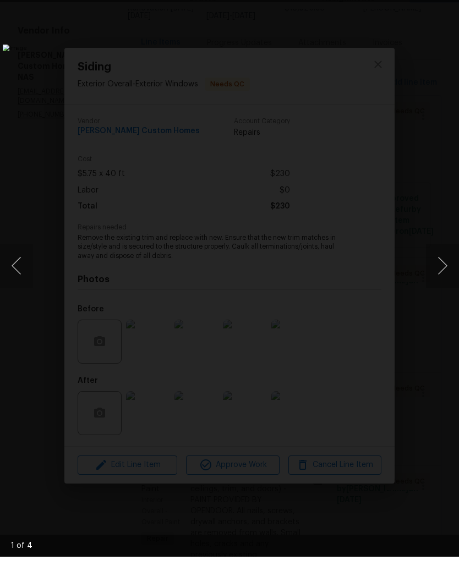
click at [441, 269] on button "Next image" at bounding box center [442, 291] width 33 height 44
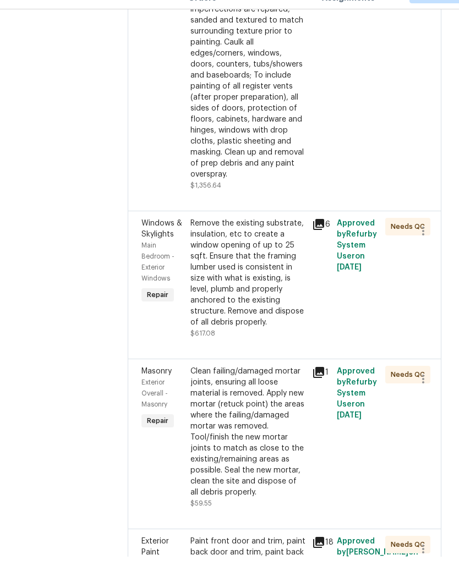
scroll to position [660, 0]
click at [276, 329] on div "Remove the existing substrate, insulation, etc to create a window opening of up…" at bounding box center [247, 298] width 115 height 110
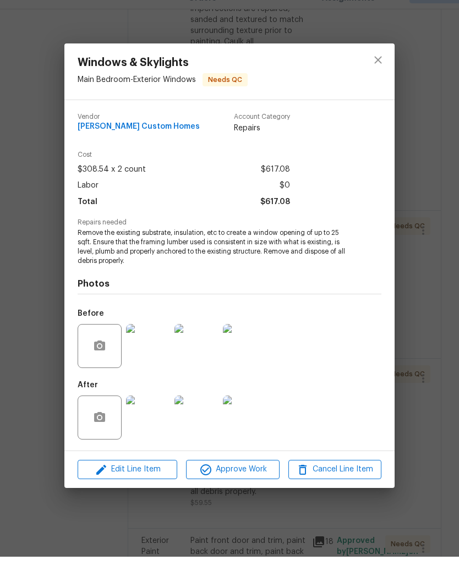
click at [158, 422] on img at bounding box center [148, 443] width 44 height 44
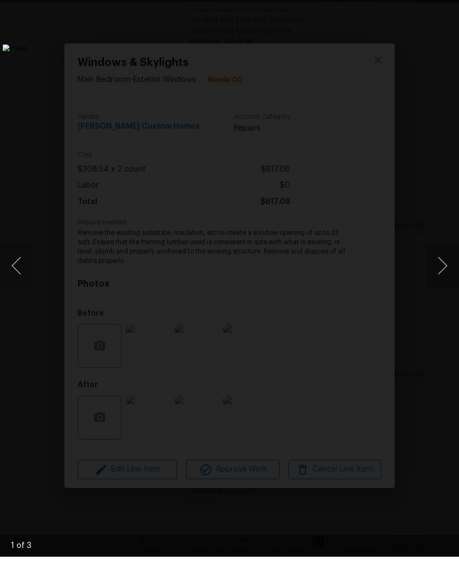
click at [445, 269] on button "Next image" at bounding box center [442, 291] width 33 height 44
click at [443, 270] on button "Next image" at bounding box center [442, 291] width 33 height 44
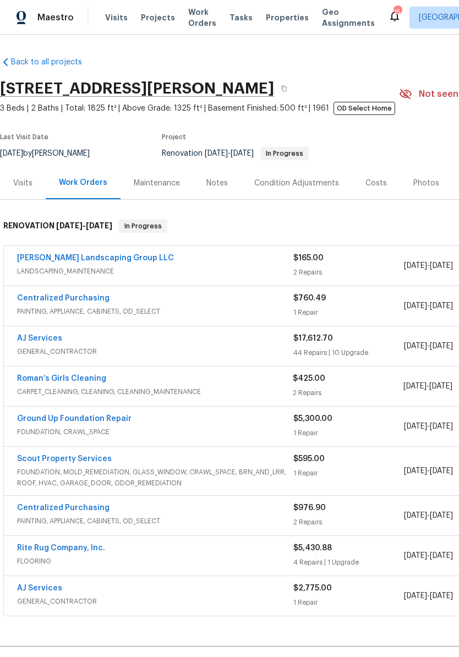
click at [78, 381] on link "Roman’s Girls Cleaning" at bounding box center [61, 378] width 89 height 8
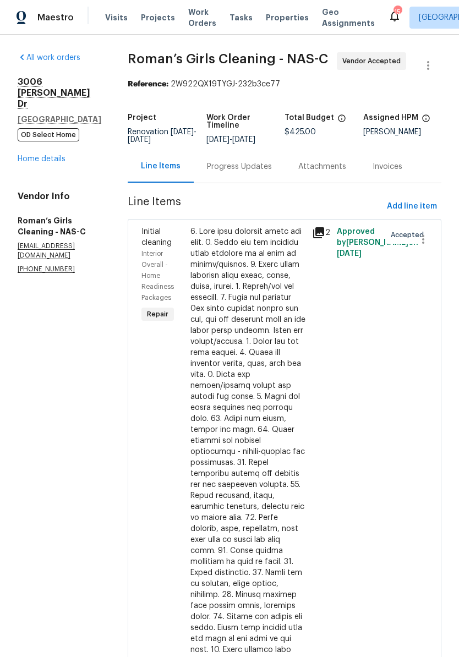
click at [272, 172] on div "Progress Updates" at bounding box center [239, 166] width 65 height 11
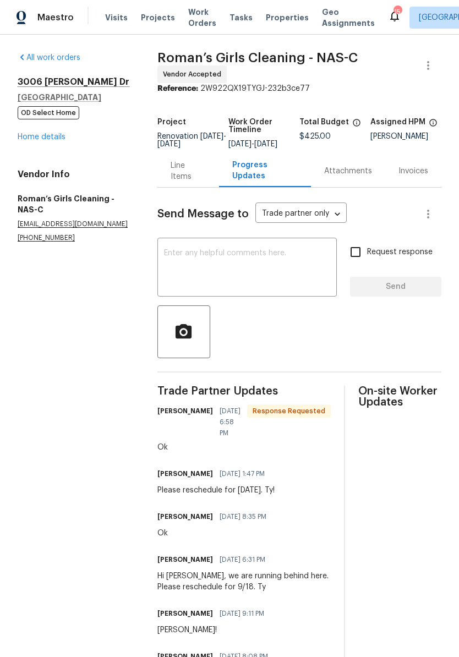
click at [241, 258] on textarea at bounding box center [247, 268] width 166 height 38
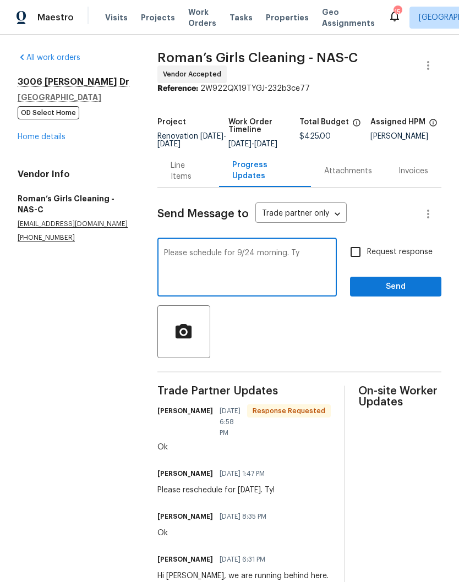
type textarea "Please schedule for 9/24 morning. Ty"
click at [394, 293] on span "Send" at bounding box center [396, 287] width 74 height 14
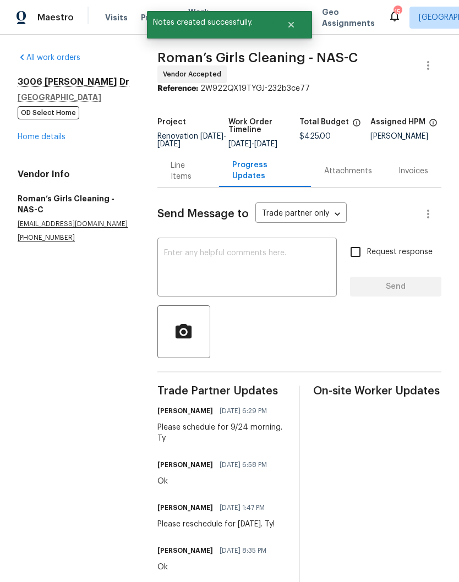
click at [54, 137] on link "Home details" at bounding box center [42, 137] width 48 height 8
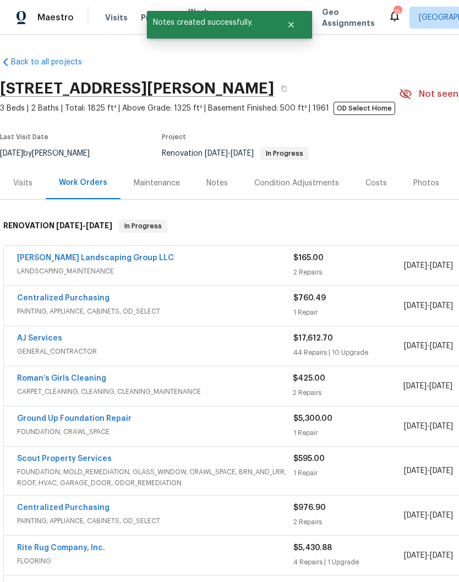
click at [89, 380] on link "Roman’s Girls Cleaning" at bounding box center [61, 378] width 89 height 8
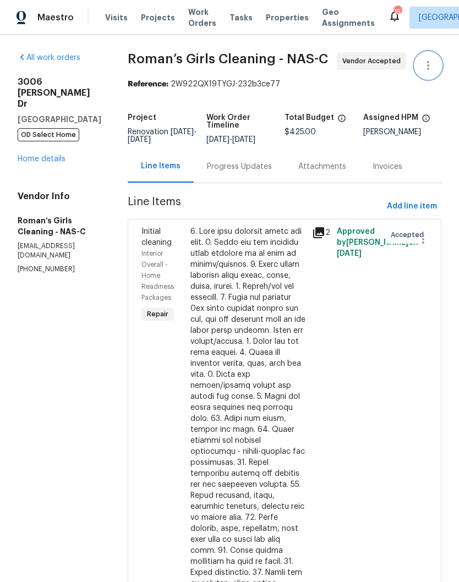
click at [432, 65] on icon "button" at bounding box center [427, 65] width 13 height 13
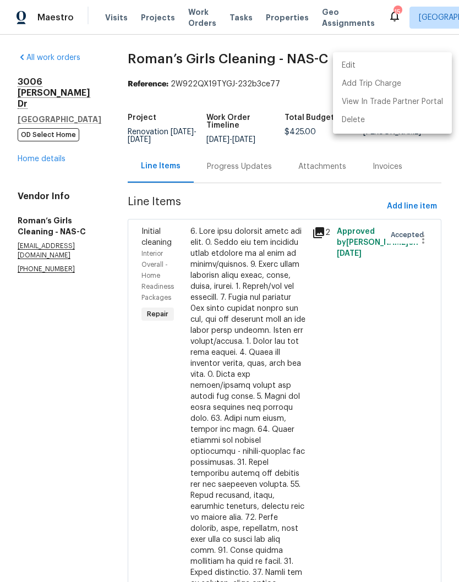
click at [370, 62] on li "Edit" at bounding box center [392, 66] width 119 height 18
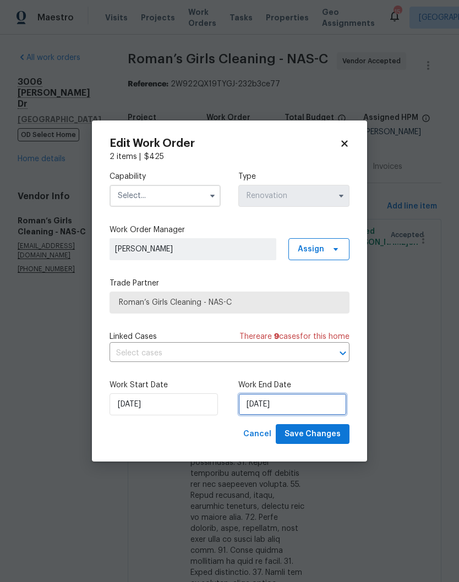
click at [284, 407] on input "[DATE]" at bounding box center [292, 404] width 108 height 22
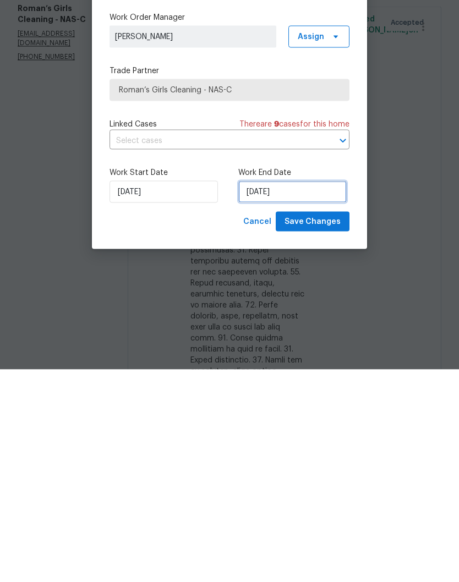
select select "8"
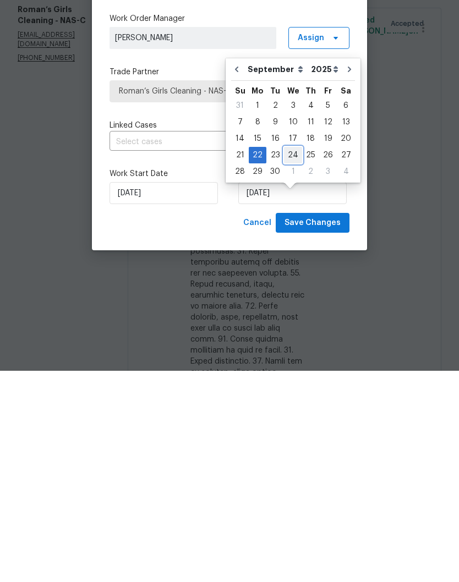
click at [291, 359] on div "24" at bounding box center [293, 366] width 18 height 15
type input "[DATE]"
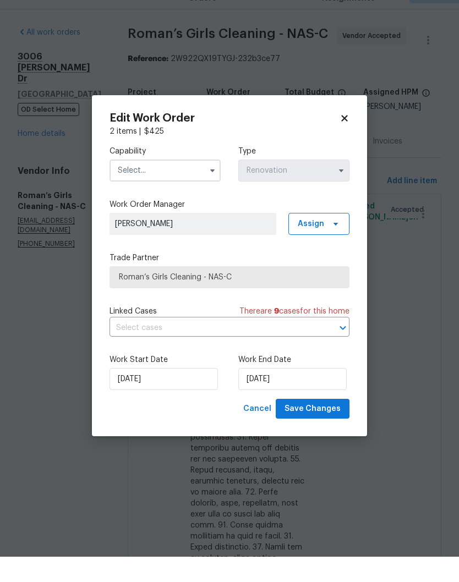
click at [199, 185] on input "text" at bounding box center [164, 196] width 111 height 22
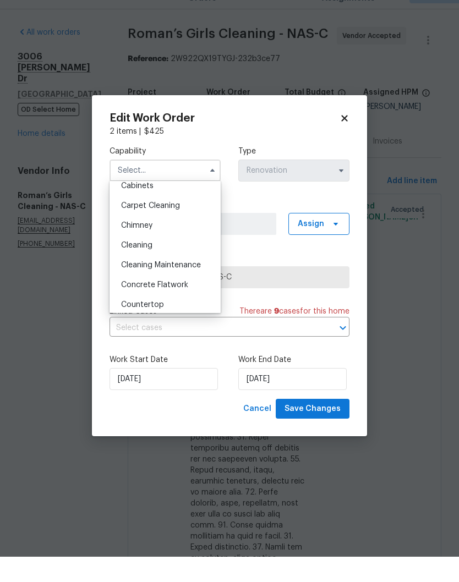
scroll to position [114, 0]
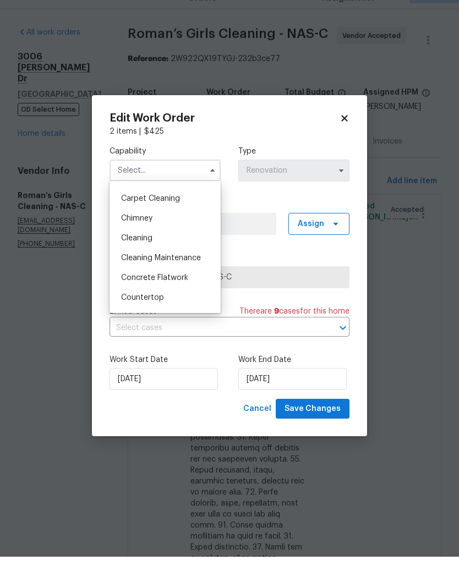
click at [149, 260] on span "Cleaning" at bounding box center [136, 264] width 31 height 8
type input "Cleaning"
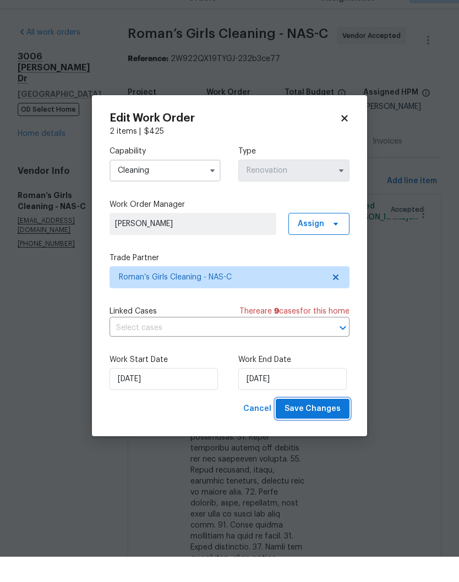
click at [320, 427] on span "Save Changes" at bounding box center [312, 434] width 56 height 14
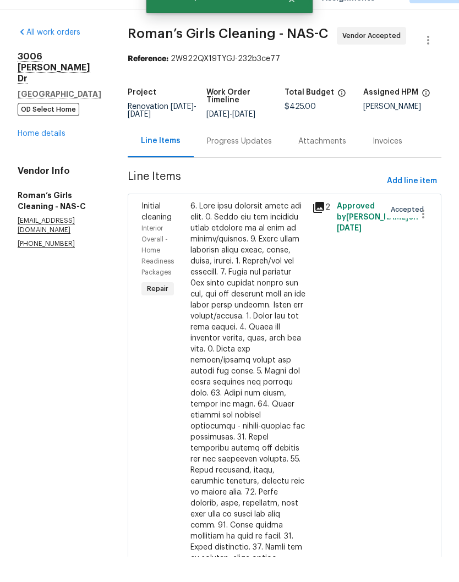
scroll to position [45, 0]
click at [48, 155] on link "Home details" at bounding box center [42, 159] width 48 height 8
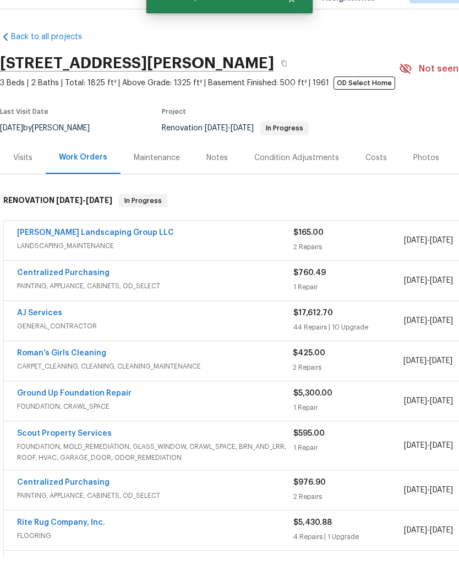
click at [51, 334] on link "AJ Services" at bounding box center [39, 338] width 45 height 8
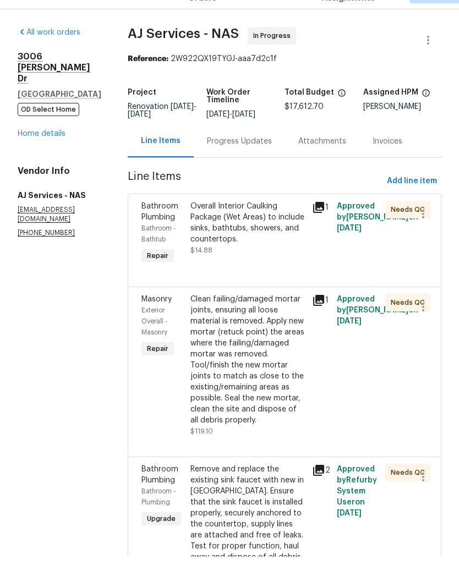
click at [429, 59] on icon "button" at bounding box center [427, 65] width 13 height 13
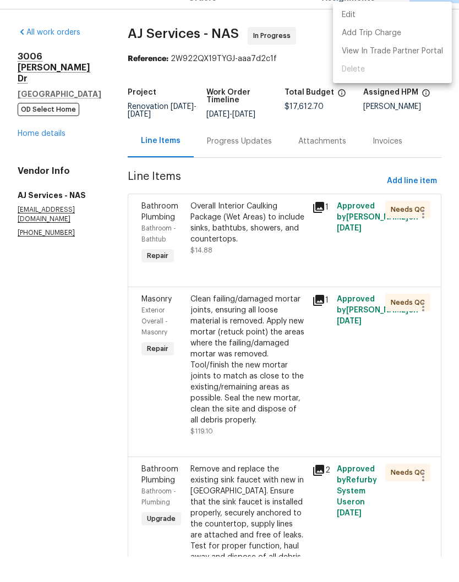
click at [364, 31] on li "Edit" at bounding box center [392, 40] width 119 height 18
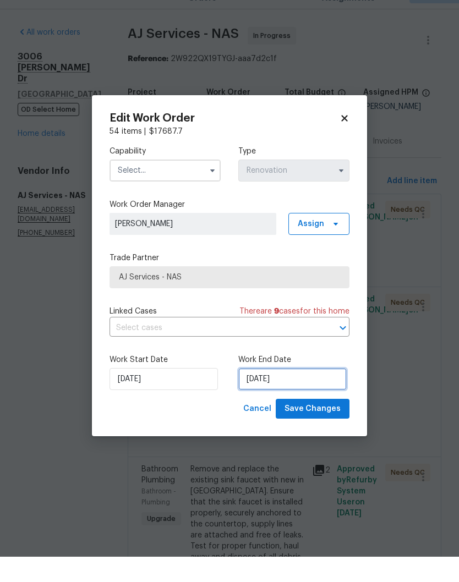
click at [290, 393] on input "9/23/2025" at bounding box center [292, 404] width 108 height 22
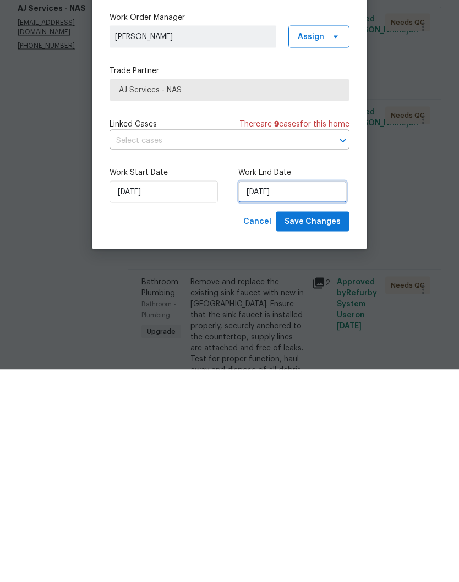
select select "8"
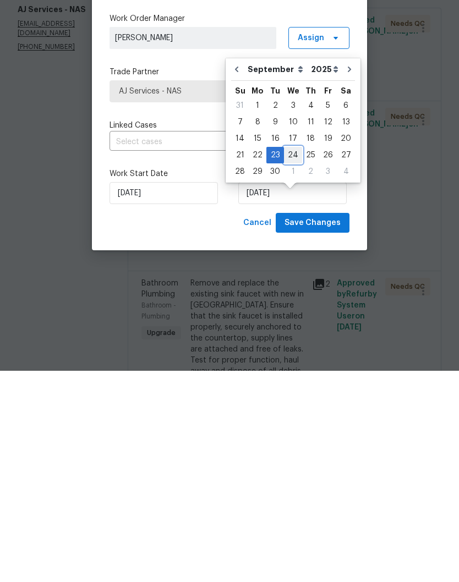
click at [293, 359] on div "24" at bounding box center [293, 366] width 18 height 15
type input "[DATE]"
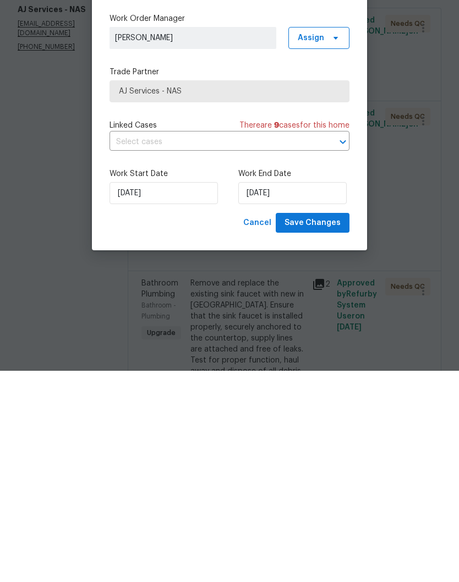
scroll to position [46, 0]
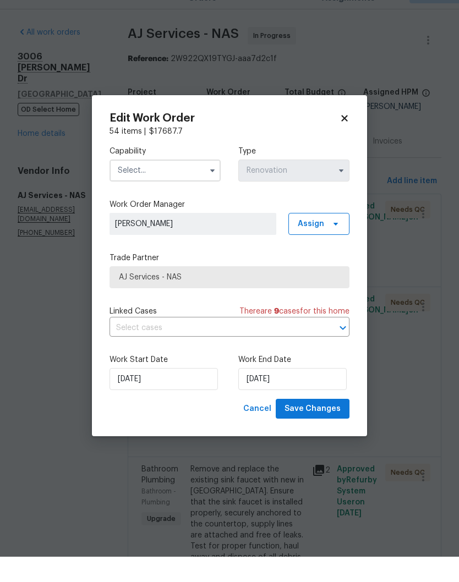
click at [201, 185] on input "text" at bounding box center [164, 196] width 111 height 22
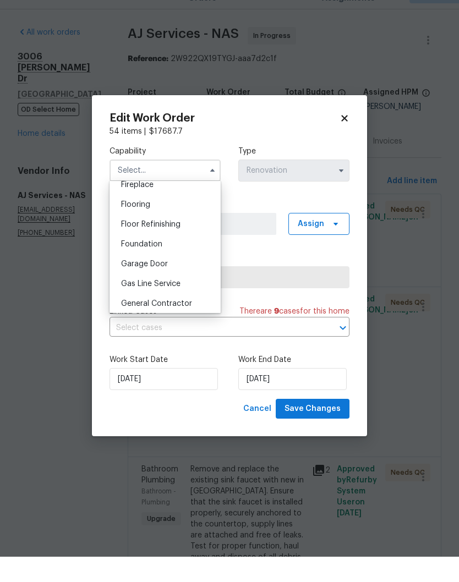
scroll to position [420, 0]
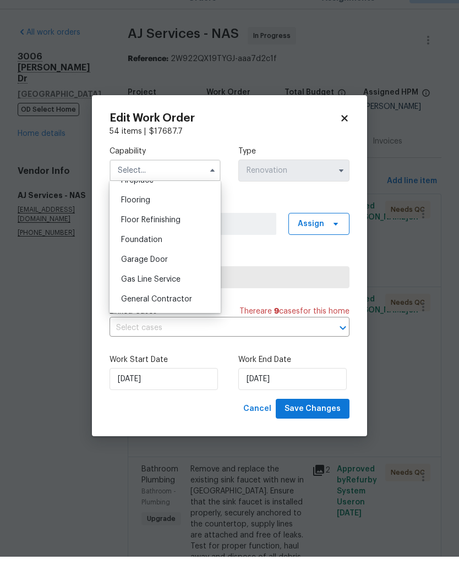
click at [179, 321] on span "General Contractor" at bounding box center [156, 325] width 71 height 8
type input "General Contractor"
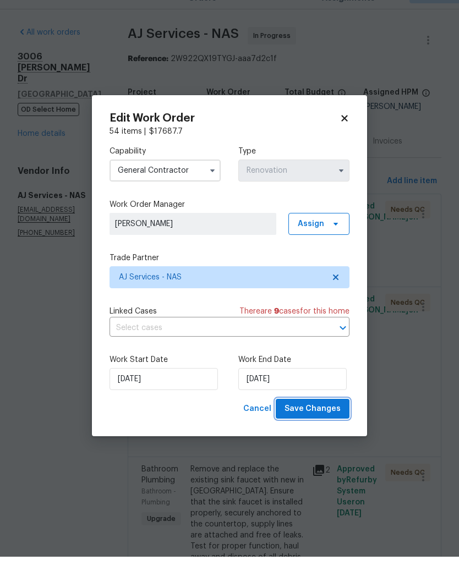
click at [323, 427] on span "Save Changes" at bounding box center [312, 434] width 56 height 14
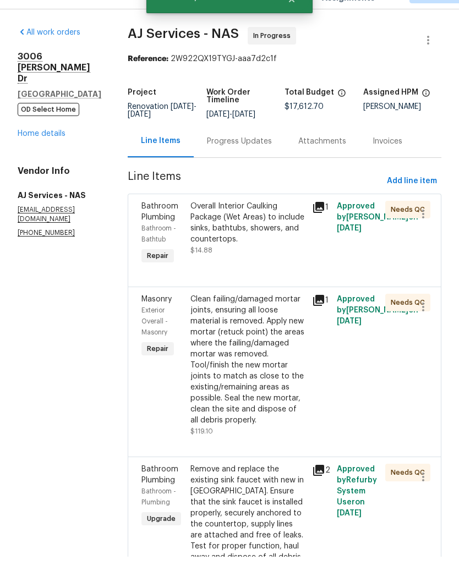
click at [47, 155] on link "Home details" at bounding box center [42, 159] width 48 height 8
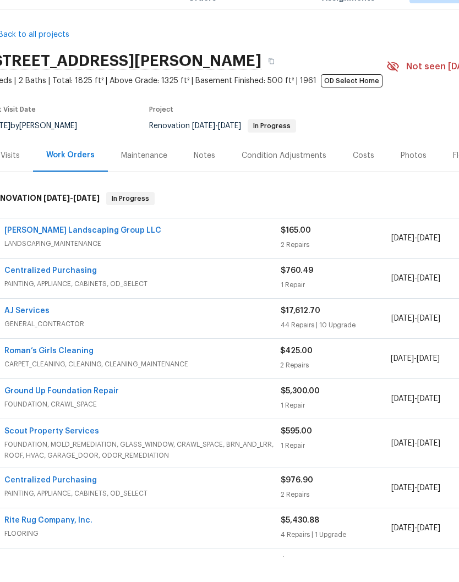
scroll to position [2, 13]
click at [100, 252] on link "[PERSON_NAME] Landscaping Group LLC" at bounding box center [82, 256] width 157 height 8
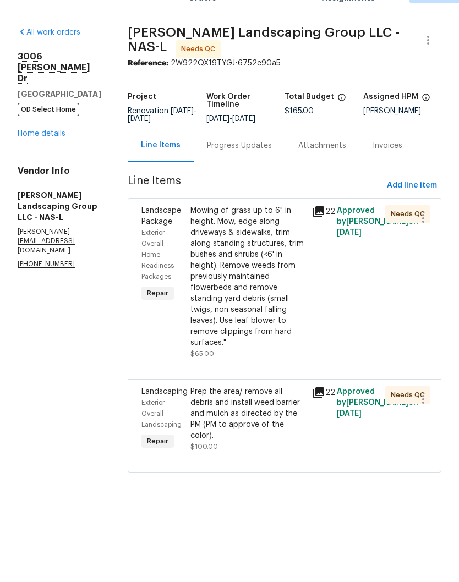
click at [279, 230] on div "Mowing of grass up to 6" in height. Mow, edge along driveways & sidewalks, trim…" at bounding box center [247, 301] width 115 height 143
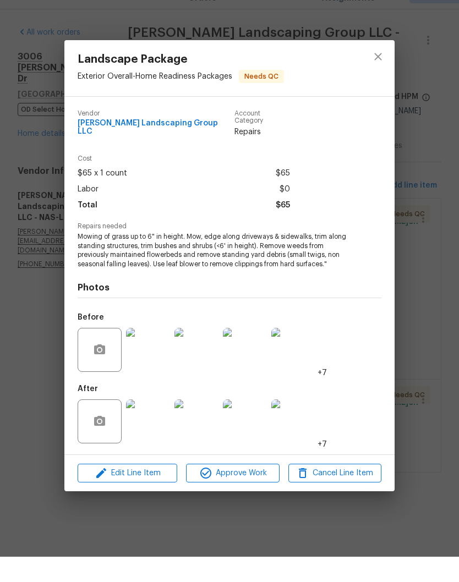
click at [156, 429] on img at bounding box center [148, 447] width 44 height 44
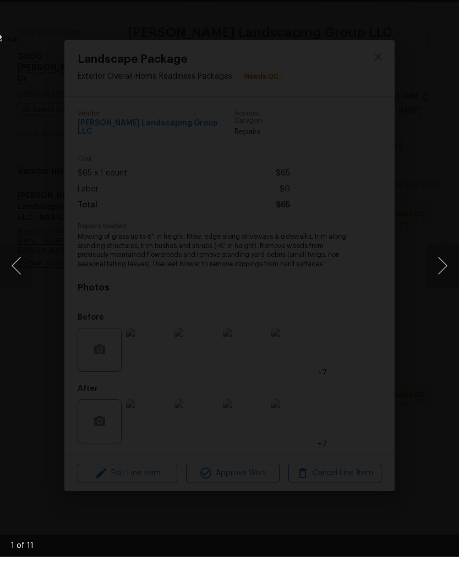
click at [446, 271] on button "Next image" at bounding box center [442, 291] width 33 height 44
click at [444, 270] on button "Next image" at bounding box center [442, 291] width 33 height 44
click at [444, 274] on button "Next image" at bounding box center [442, 291] width 33 height 44
click at [446, 269] on button "Next image" at bounding box center [442, 291] width 33 height 44
click at [444, 272] on button "Next image" at bounding box center [442, 291] width 33 height 44
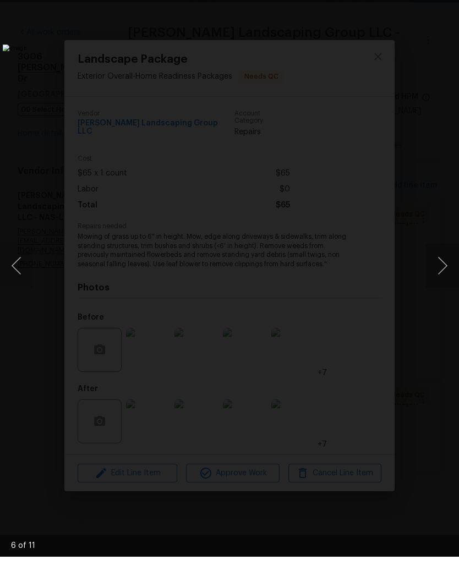
click at [443, 274] on button "Next image" at bounding box center [442, 291] width 33 height 44
click at [445, 279] on button "Next image" at bounding box center [442, 291] width 33 height 44
click at [440, 283] on button "Next image" at bounding box center [442, 291] width 33 height 44
click at [441, 280] on button "Next image" at bounding box center [442, 291] width 33 height 44
click at [440, 274] on button "Next image" at bounding box center [442, 291] width 33 height 44
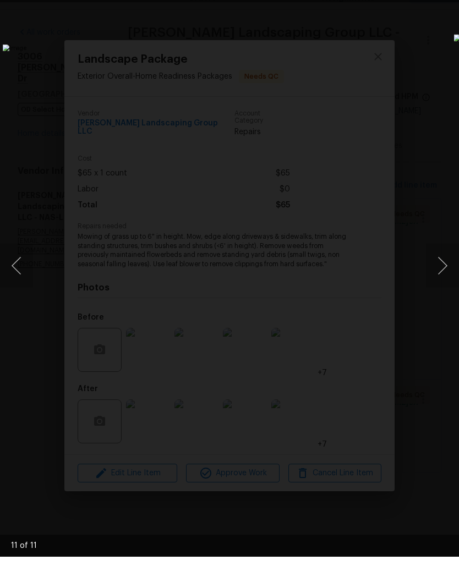
click at [441, 269] on button "Next image" at bounding box center [442, 291] width 33 height 44
click at [443, 269] on button "Next image" at bounding box center [442, 291] width 33 height 44
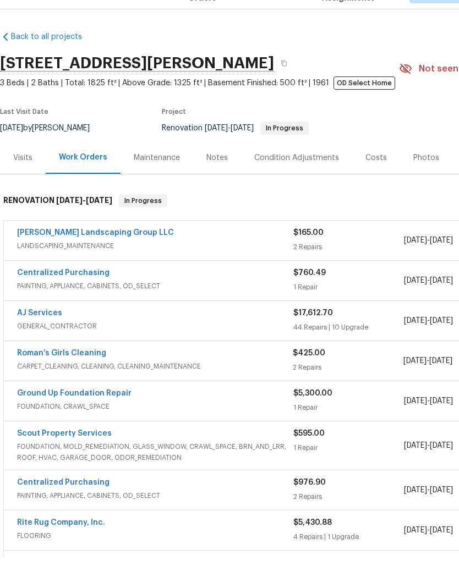
click at [246, 252] on div "[PERSON_NAME] Landscaping Group LLC" at bounding box center [155, 258] width 276 height 13
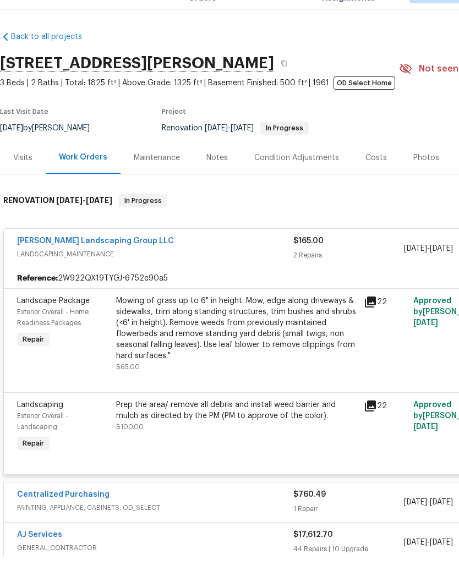
click at [218, 321] on div "Mowing of grass up to 6" in height. Mow, edge along driveways & sidewalks, trim…" at bounding box center [236, 354] width 241 height 66
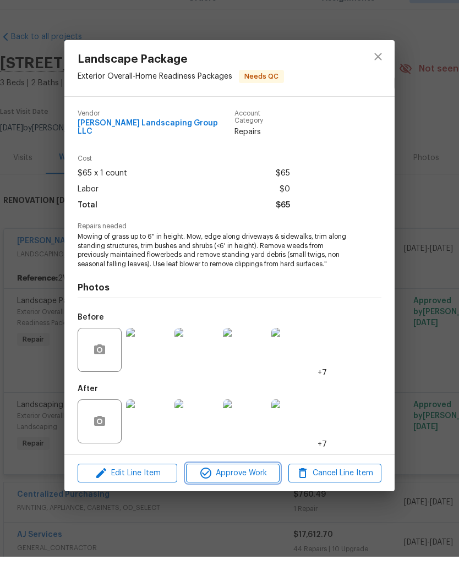
click at [241, 492] on span "Approve Work" at bounding box center [232, 499] width 86 height 14
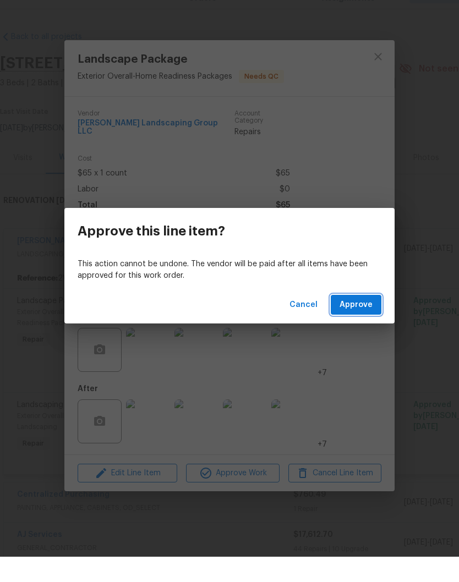
click at [354, 323] on span "Approve" at bounding box center [355, 330] width 33 height 14
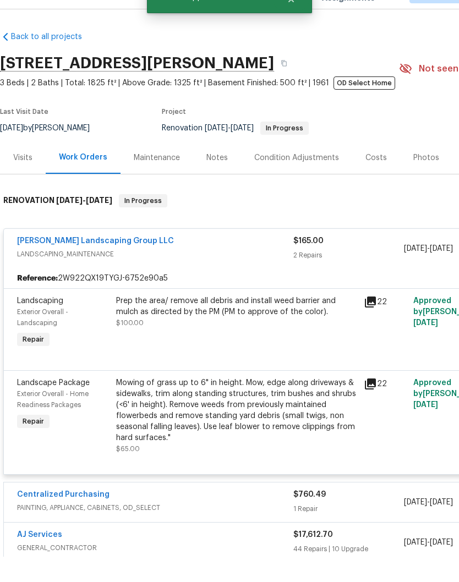
click at [212, 321] on div "Prep the area/ remove all debris and install weed barrier and mulch as directed…" at bounding box center [236, 332] width 241 height 22
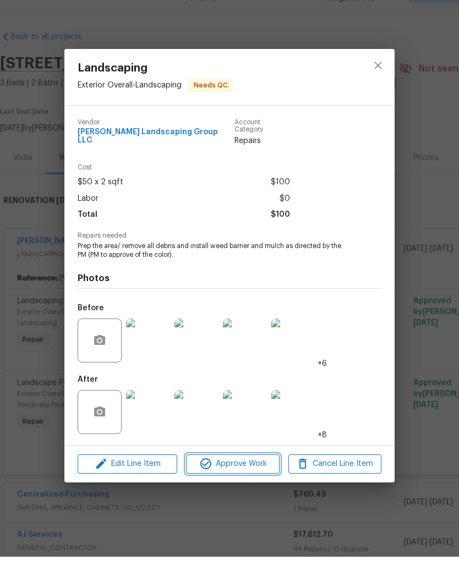
click at [248, 482] on span "Approve Work" at bounding box center [232, 489] width 86 height 14
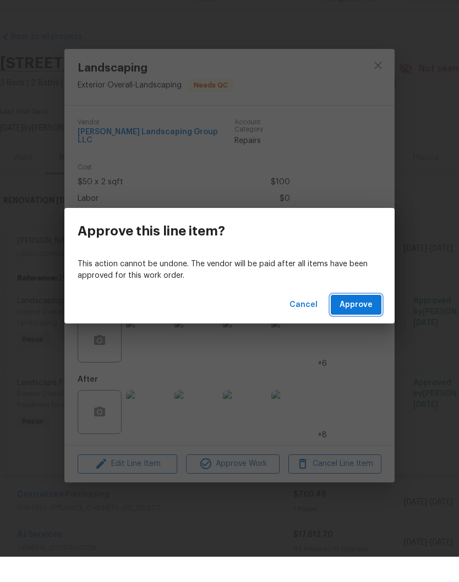
click at [360, 323] on span "Approve" at bounding box center [355, 330] width 33 height 14
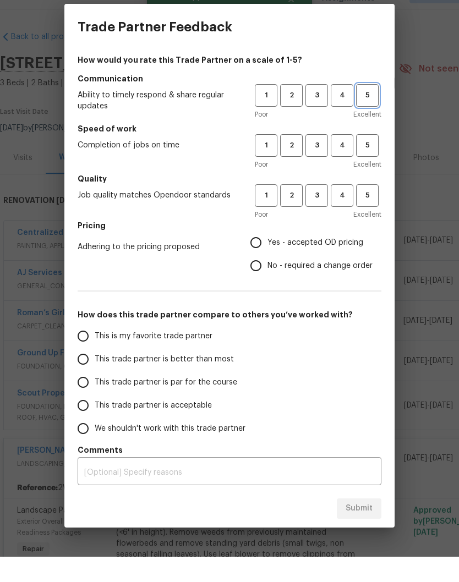
click at [371, 114] on span "5" at bounding box center [367, 120] width 20 height 13
click at [370, 164] on span "5" at bounding box center [367, 170] width 20 height 13
click at [370, 214] on span "5" at bounding box center [367, 220] width 20 height 13
click at [259, 256] on input "Yes - accepted OD pricing" at bounding box center [255, 267] width 23 height 23
radio input "true"
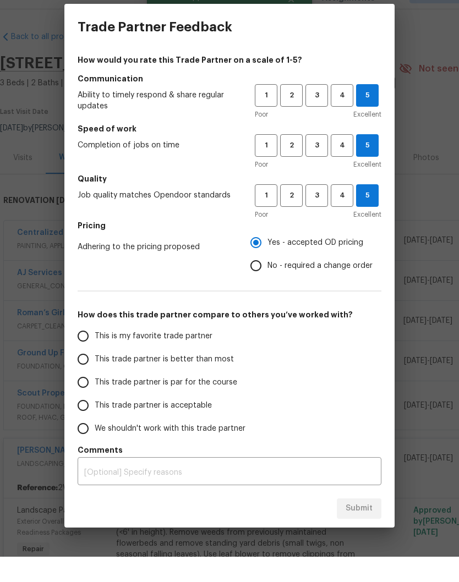
click at [89, 350] on input "This is my favorite trade partner" at bounding box center [82, 361] width 23 height 23
click at [357, 527] on span "Submit" at bounding box center [358, 534] width 27 height 14
radio input "true"
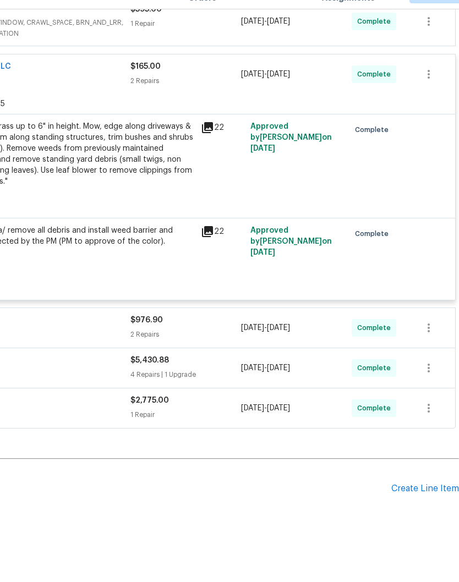
scroll to position [384, 163]
click at [431, 509] on div "Create Line Item" at bounding box center [425, 514] width 68 height 10
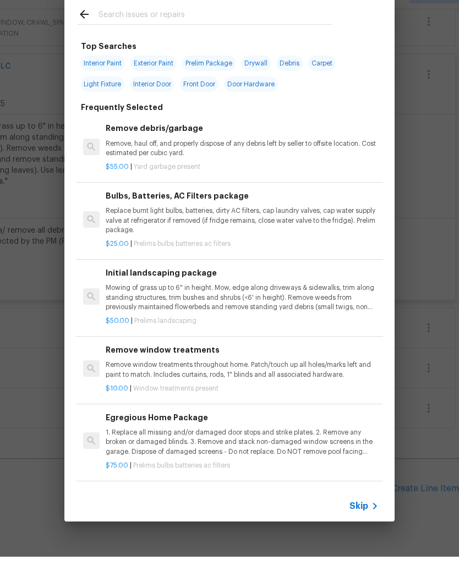
click at [208, 33] on input "text" at bounding box center [214, 41] width 233 height 16
type input "Land"
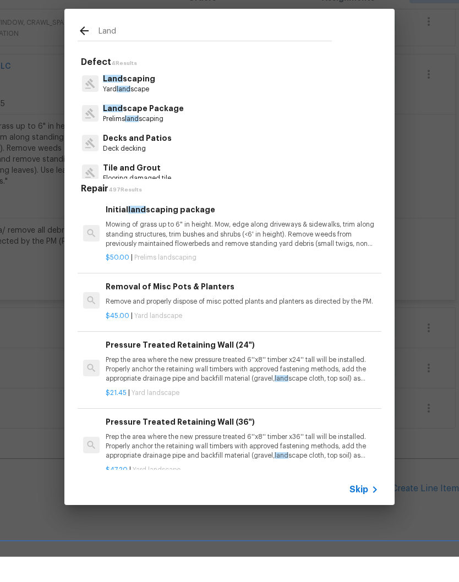
click at [174, 245] on p "Mowing of grass up to 6" in height. Mow, edge along driveways & sidewalks, trim…" at bounding box center [242, 259] width 273 height 28
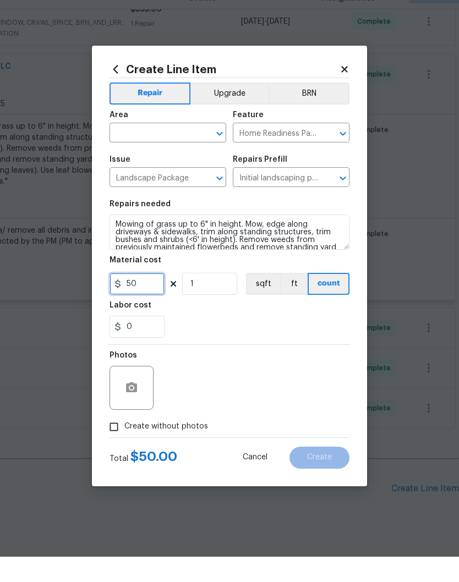
click at [153, 298] on input "50" at bounding box center [136, 309] width 55 height 22
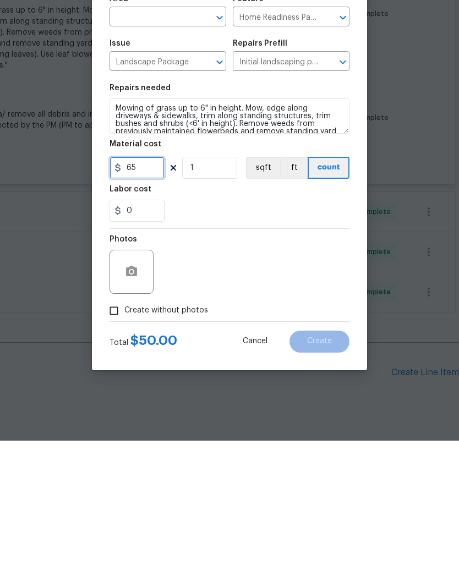
type input "65"
click at [138, 400] on button "button" at bounding box center [131, 413] width 26 height 26
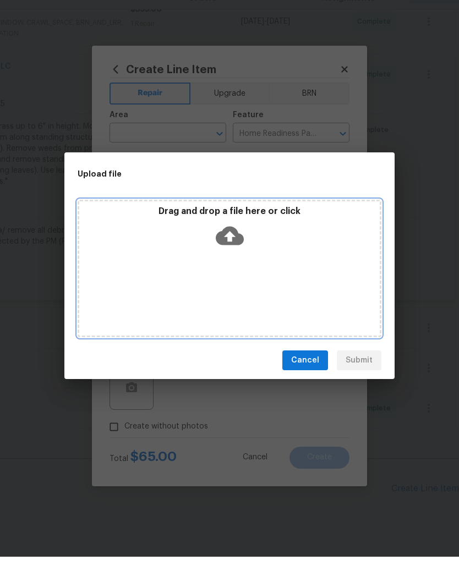
click at [261, 270] on div "Drag and drop a file here or click" at bounding box center [230, 293] width 304 height 137
click at [282, 254] on div "Drag and drop a file here or click" at bounding box center [230, 293] width 304 height 137
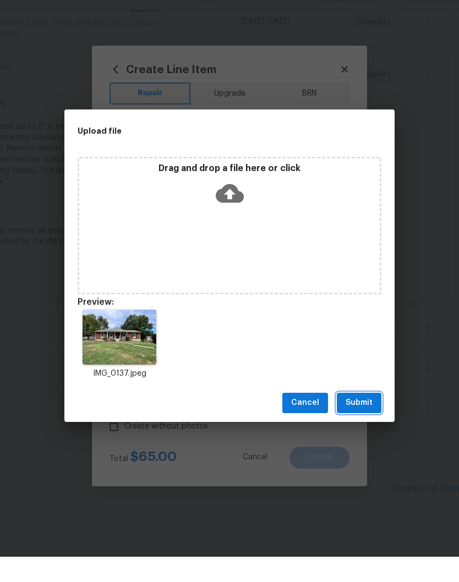
click at [362, 421] on span "Submit" at bounding box center [358, 428] width 27 height 14
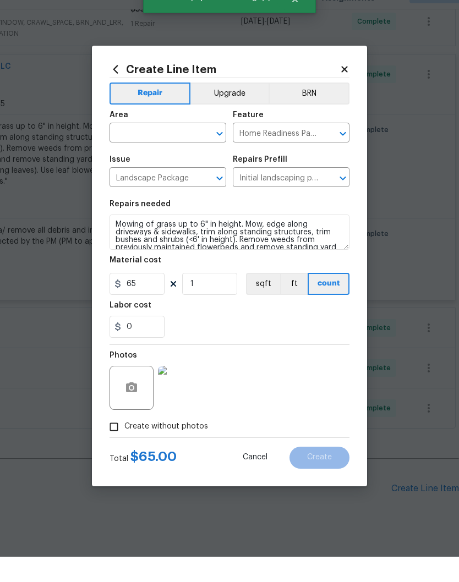
click at [182, 151] on input "text" at bounding box center [152, 159] width 86 height 17
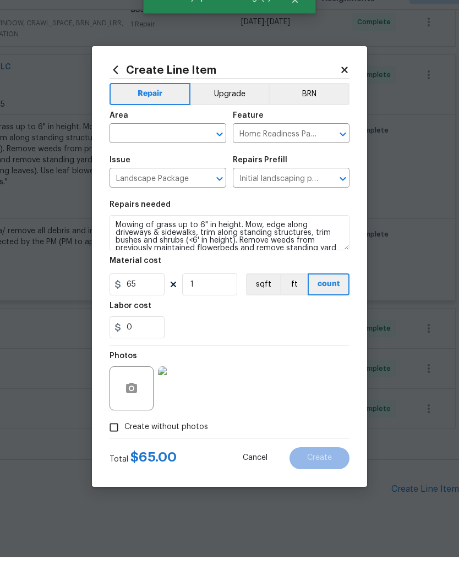
scroll to position [45, 0]
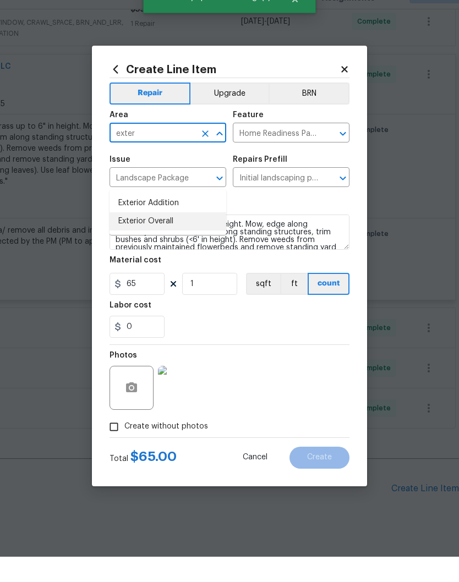
click at [169, 238] on li "Exterior Overall" at bounding box center [167, 247] width 117 height 18
type input "Exterior Overall"
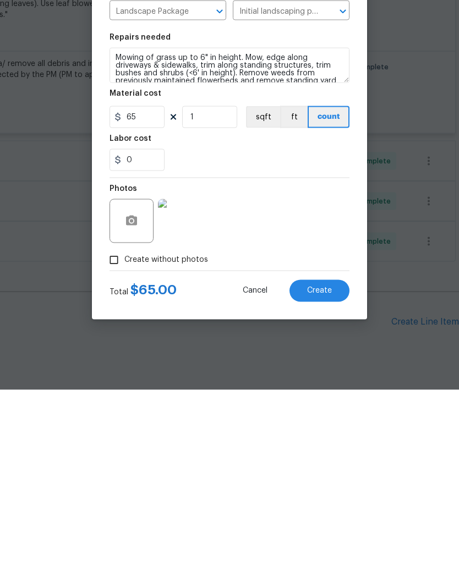
click at [329, 478] on span "Create" at bounding box center [319, 482] width 25 height 8
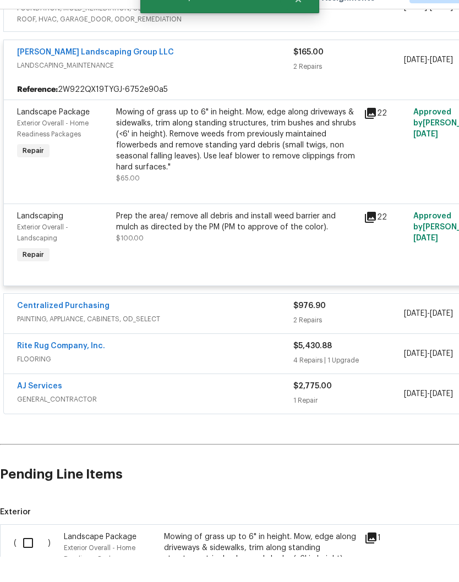
scroll to position [399, 0]
click at [32, 556] on input "checkbox" at bounding box center [31, 567] width 31 height 23
checkbox input "true"
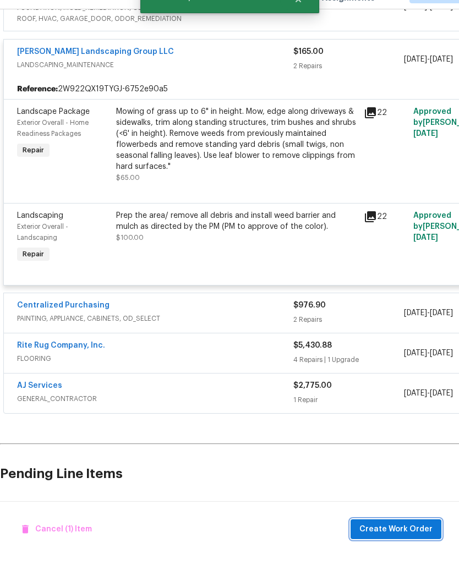
click at [415, 548] on span "Create Work Order" at bounding box center [395, 555] width 73 height 14
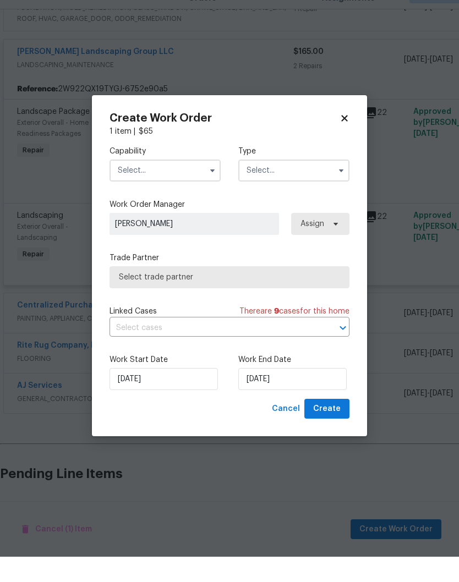
click at [189, 185] on input "text" at bounding box center [164, 196] width 111 height 22
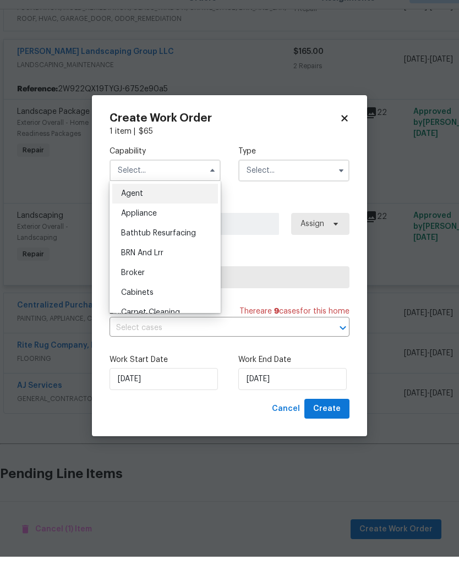
click at [200, 185] on input "text" at bounding box center [164, 196] width 111 height 22
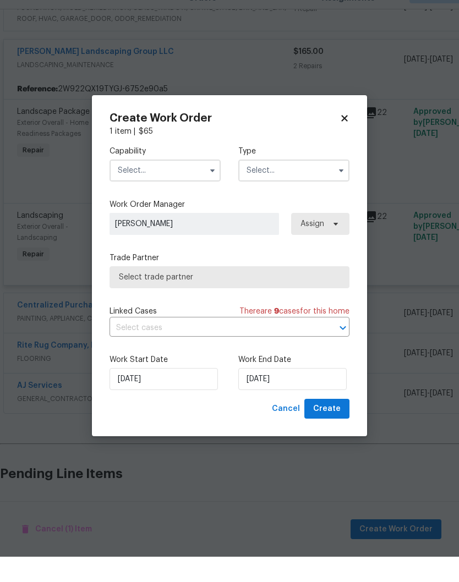
click at [208, 191] on icon "button" at bounding box center [212, 195] width 9 height 9
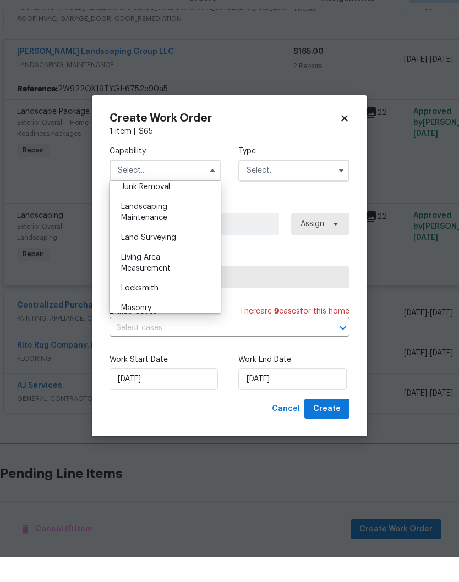
scroll to position [712, 0]
click at [164, 221] on div "Landscaping Maintenance" at bounding box center [165, 236] width 106 height 31
type input "Landscaping Maintenance"
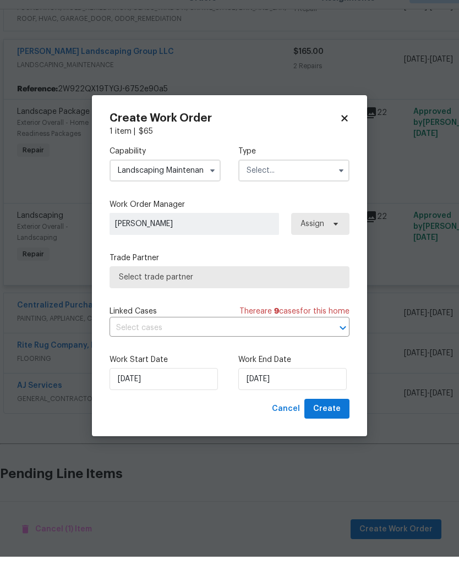
click at [305, 185] on input "text" at bounding box center [293, 196] width 111 height 22
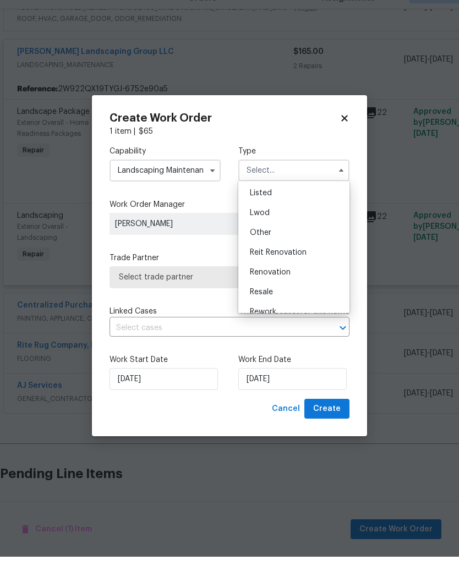
scroll to position [101, 0]
click at [288, 293] on span "Renovation" at bounding box center [270, 297] width 41 height 8
type input "Renovation"
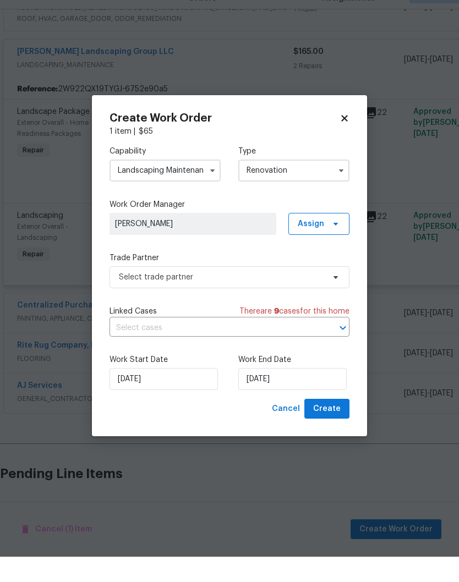
scroll to position [0, 0]
click at [335, 298] on icon at bounding box center [335, 302] width 9 height 9
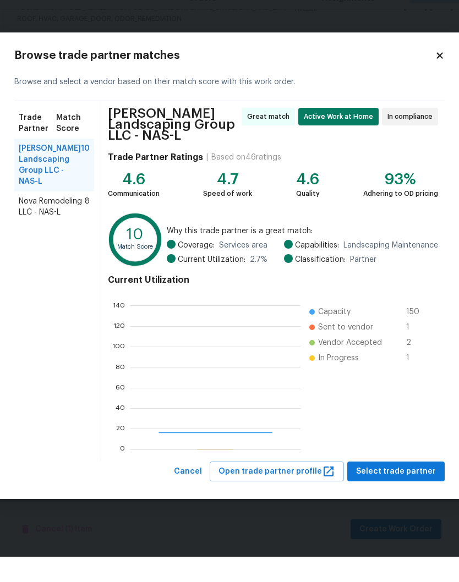
scroll to position [154, 170]
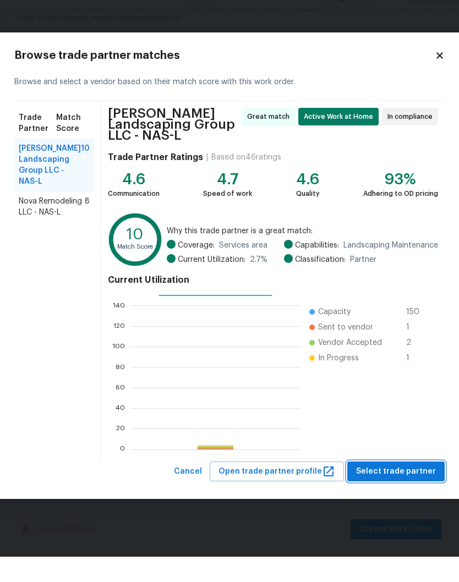
click at [406, 490] on span "Select trade partner" at bounding box center [396, 497] width 80 height 14
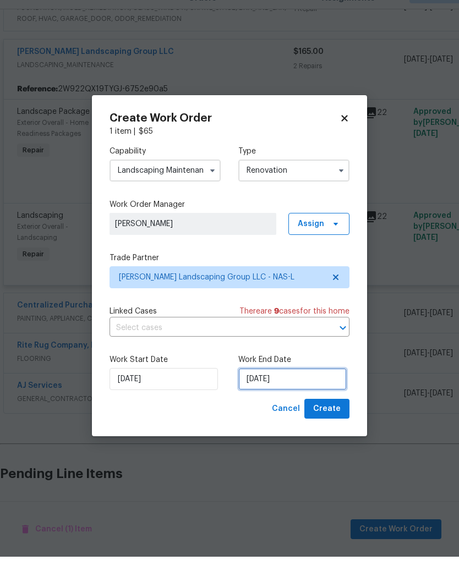
click at [313, 393] on input "[DATE]" at bounding box center [292, 404] width 108 height 22
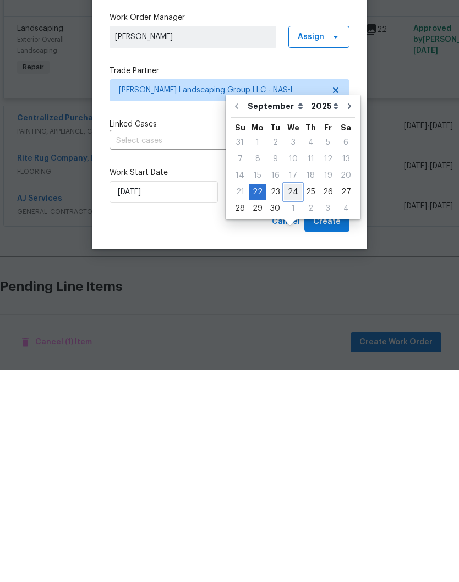
click at [291, 396] on div "24" at bounding box center [293, 403] width 18 height 15
type input "[DATE]"
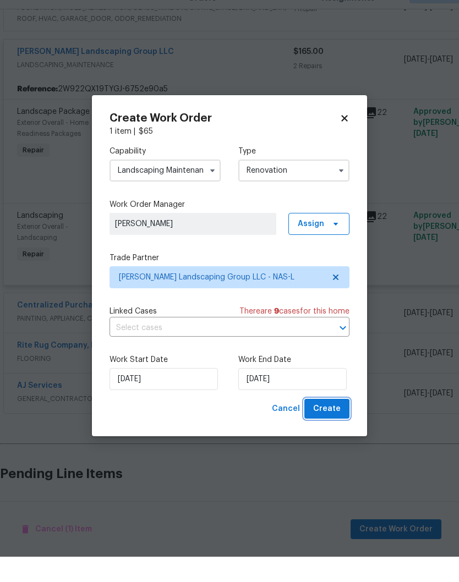
click at [332, 427] on span "Create" at bounding box center [326, 434] width 27 height 14
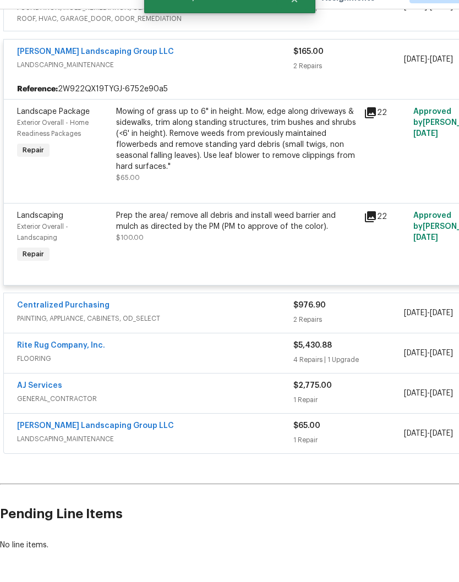
scroll to position [45, 0]
click at [114, 447] on link "[PERSON_NAME] Landscaping Group LLC" at bounding box center [95, 451] width 157 height 8
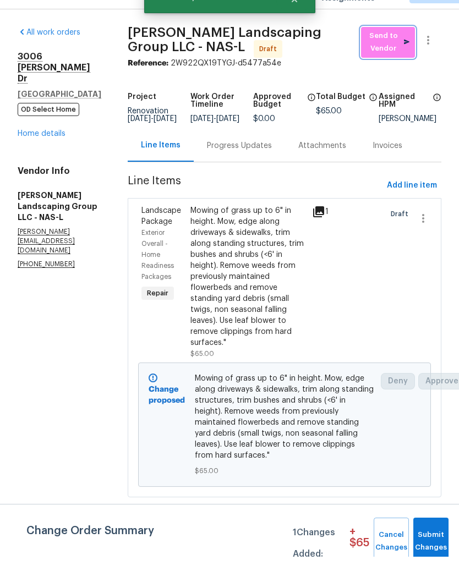
click at [387, 55] on span "Send to Vendor" at bounding box center [387, 67] width 43 height 25
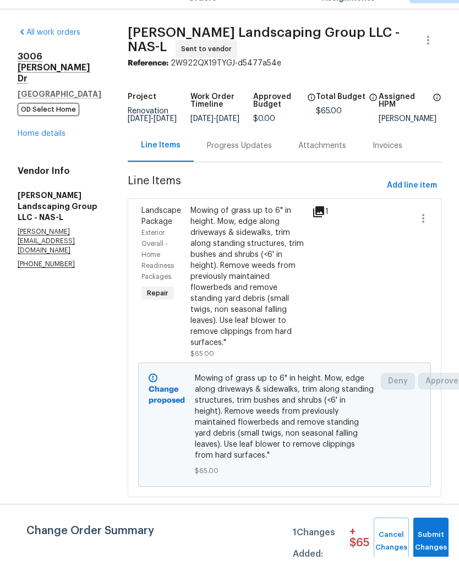
click at [272, 166] on div "Progress Updates" at bounding box center [239, 171] width 65 height 11
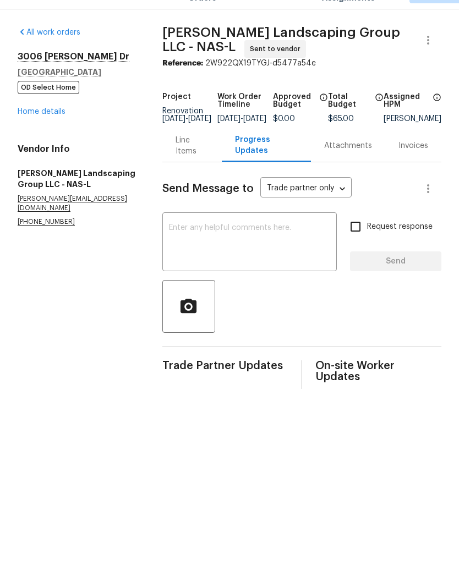
click at [238, 249] on textarea at bounding box center [249, 268] width 161 height 38
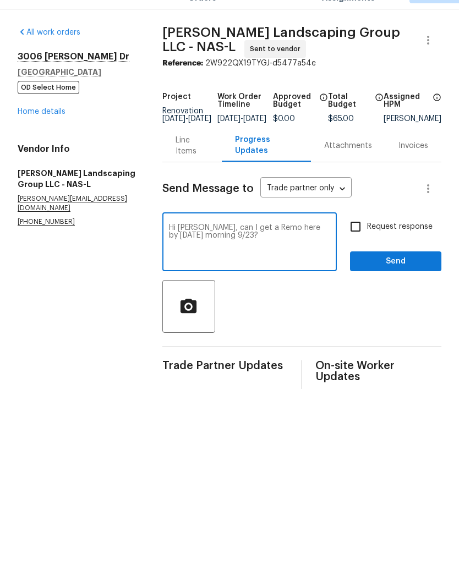
click at [223, 249] on textarea "Hi [PERSON_NAME], can I get a Remo here by [DATE] morning 9/23?" at bounding box center [249, 268] width 161 height 38
click at [280, 249] on textarea "Hi [PERSON_NAME], can I please get a Remo here by [DATE] morning 9/23?" at bounding box center [249, 268] width 161 height 38
click at [253, 258] on textarea "Hi [PERSON_NAME], can I please get a re-mow here by [DATE] morning 9/23?" at bounding box center [249, 268] width 161 height 38
type textarea "Hi [PERSON_NAME], can I please get a re-mow here by [DATE] morning 9/23?"
click at [390, 280] on span "Send" at bounding box center [396, 287] width 74 height 14
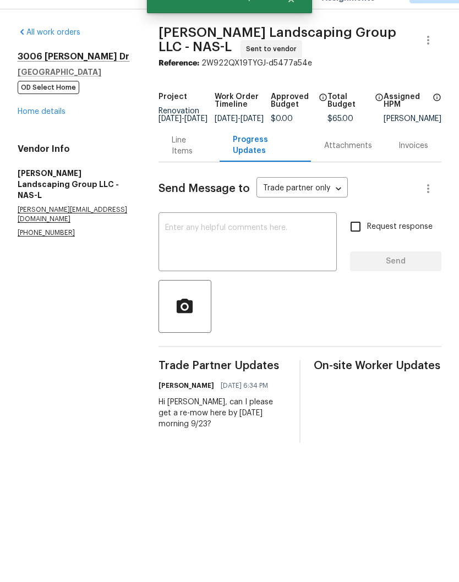
click at [51, 133] on link "Home details" at bounding box center [42, 137] width 48 height 8
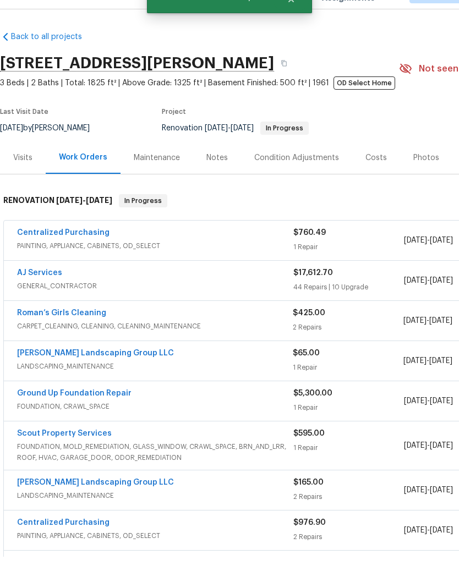
click at [222, 178] on div "Notes" at bounding box center [216, 183] width 21 height 11
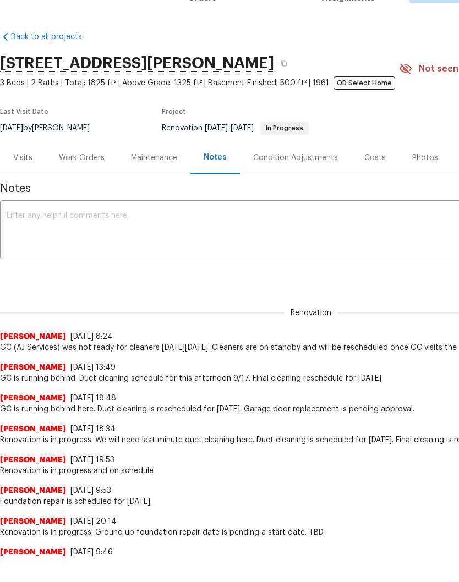
click at [175, 237] on textarea at bounding box center [311, 256] width 608 height 38
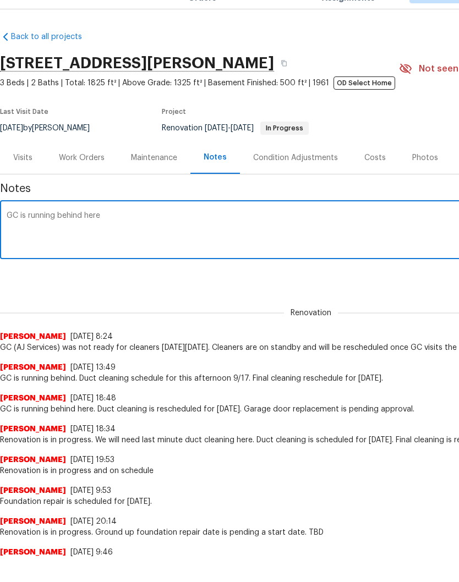
click at [23, 237] on textarea "GC is running behind here" at bounding box center [311, 256] width 608 height 38
click at [170, 237] on textarea "GC (AJ Services) is running behind here" at bounding box center [311, 256] width 608 height 38
click at [16, 237] on textarea "GC (AJ Services) is running behind here and will need another day to complete h…" at bounding box center [311, 256] width 608 height 38
click at [174, 244] on textarea "GC (AJ Services) is running behind here and will need another day to complete h…" at bounding box center [311, 256] width 608 height 38
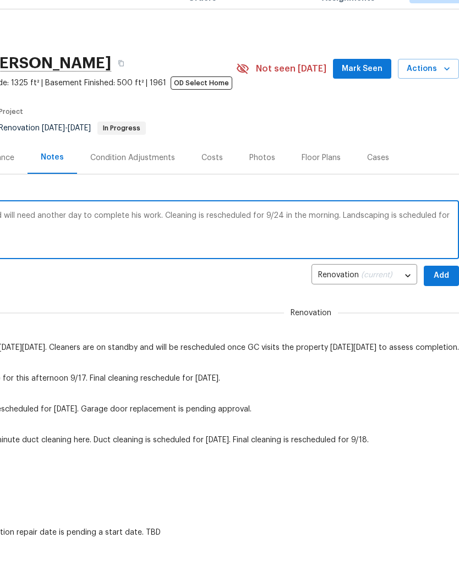
scroll to position [0, 163]
type textarea "GC (AJ Services) is running behind here and will need another day to complete h…"
click at [442, 294] on span "Add" at bounding box center [441, 301] width 18 height 14
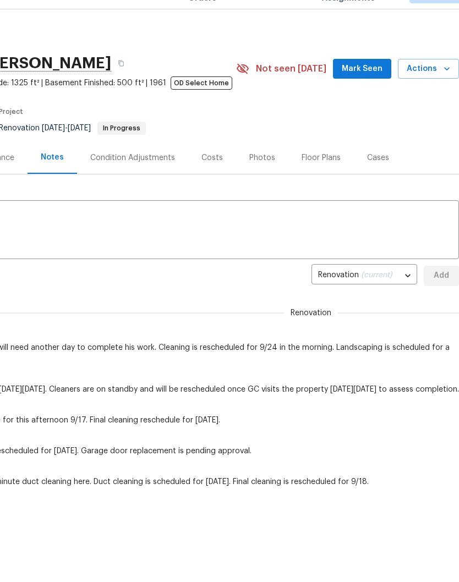
click at [373, 87] on span "Mark Seen" at bounding box center [362, 94] width 41 height 14
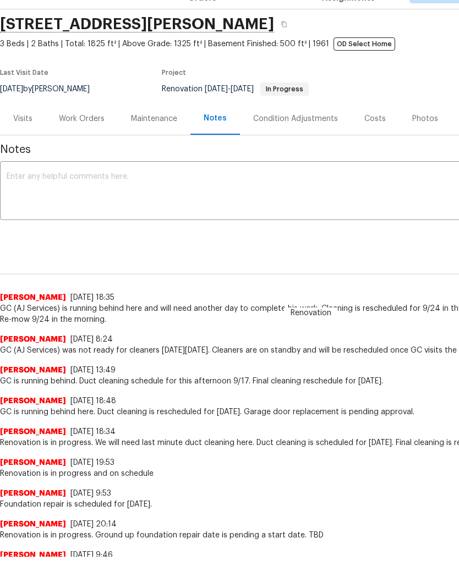
scroll to position [41, 0]
